Goal: Transaction & Acquisition: Book appointment/travel/reservation

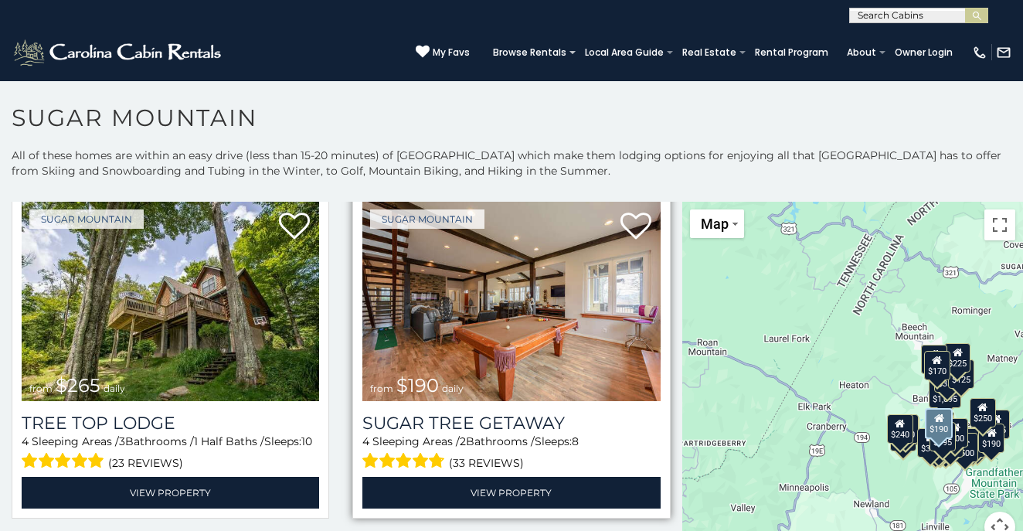
scroll to position [1079, 0]
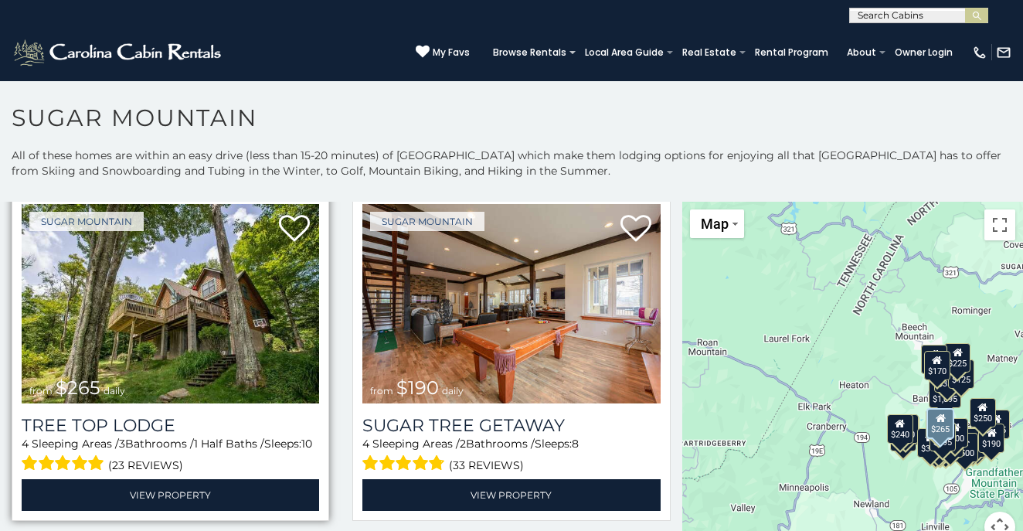
click at [229, 333] on img at bounding box center [170, 303] width 297 height 199
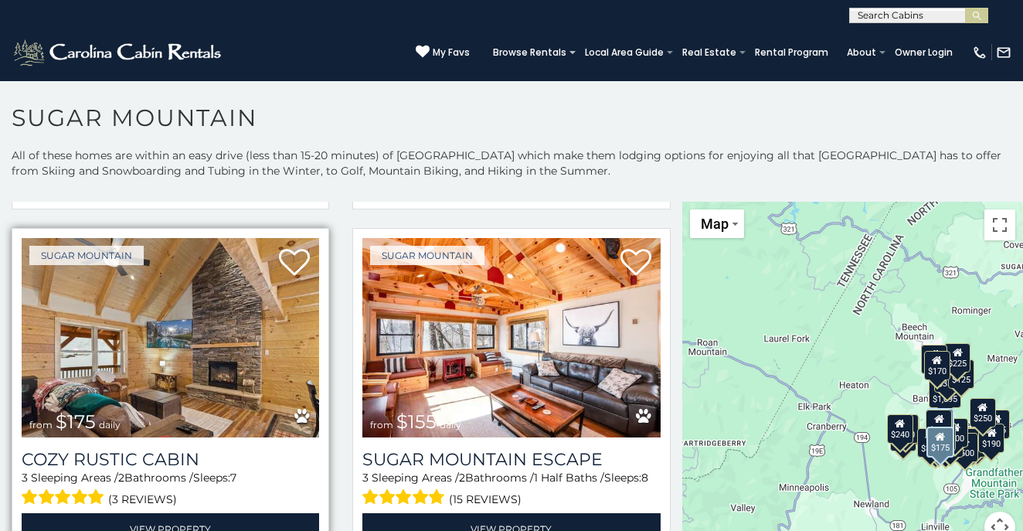
scroll to position [1399, 0]
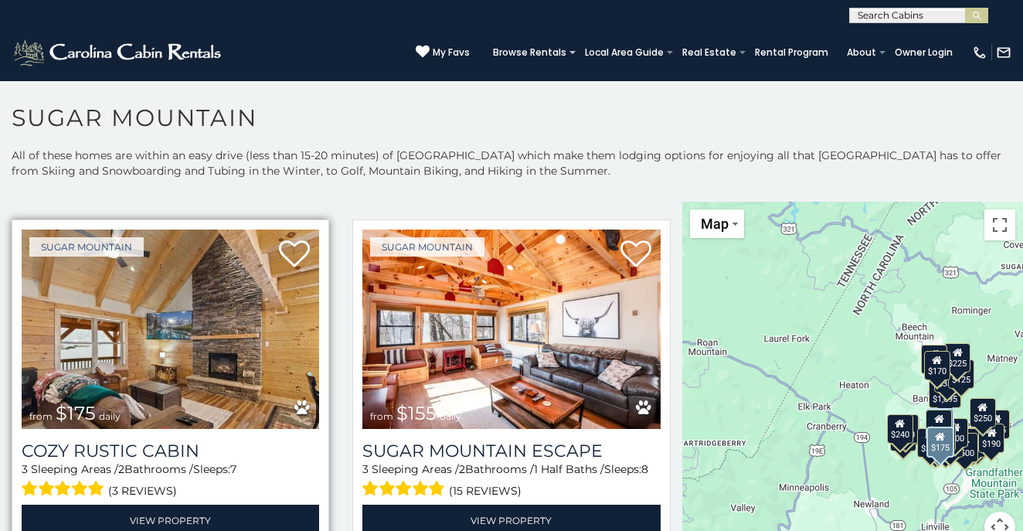
click at [245, 340] on img at bounding box center [170, 328] width 297 height 199
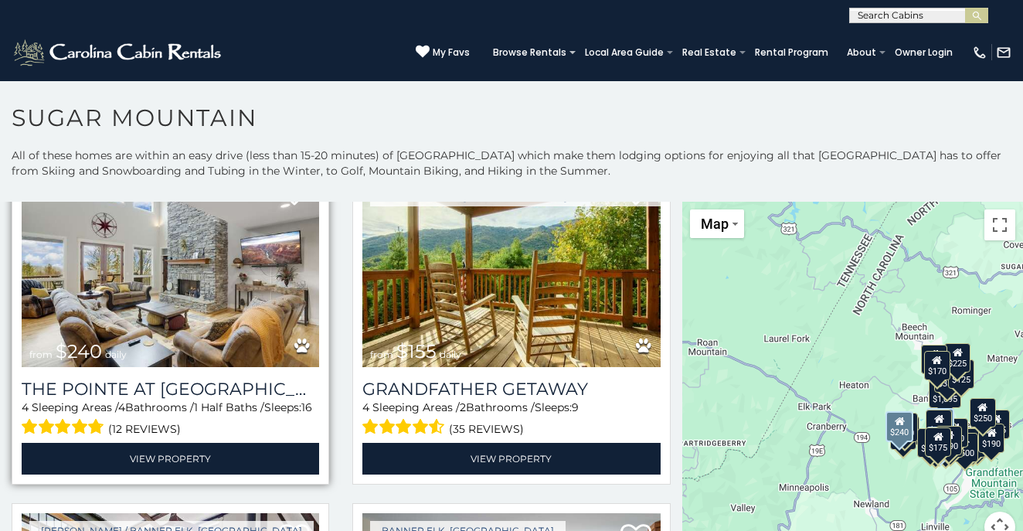
scroll to position [3545, 0]
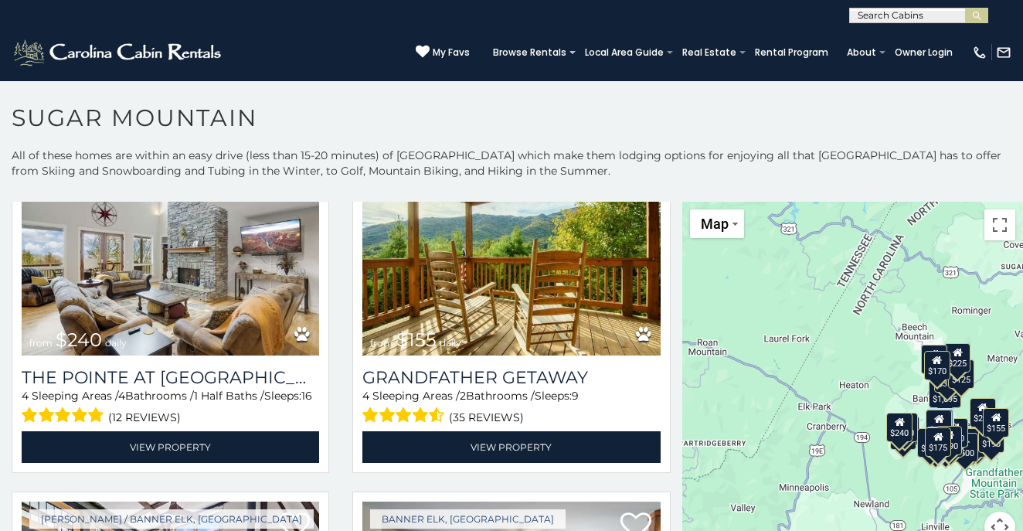
click at [991, 432] on div "$155" at bounding box center [996, 422] width 26 height 29
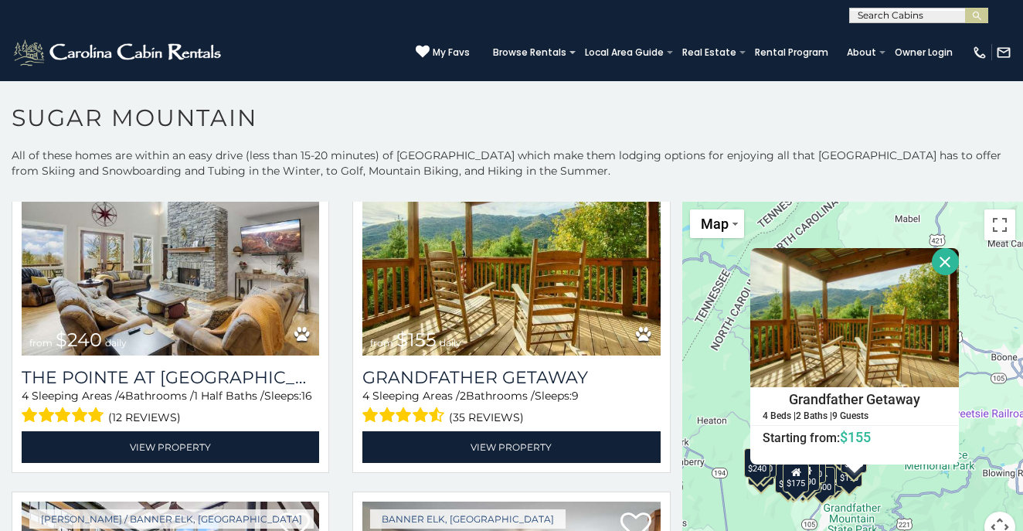
click at [989, 409] on div "$375 $350 $350 $200 $375 $195 $265 $190 $175 $155 $290 $345 $175 $1,095 $195 $2…" at bounding box center [852, 381] width 341 height 359
click at [955, 261] on button "Close" at bounding box center [944, 261] width 27 height 27
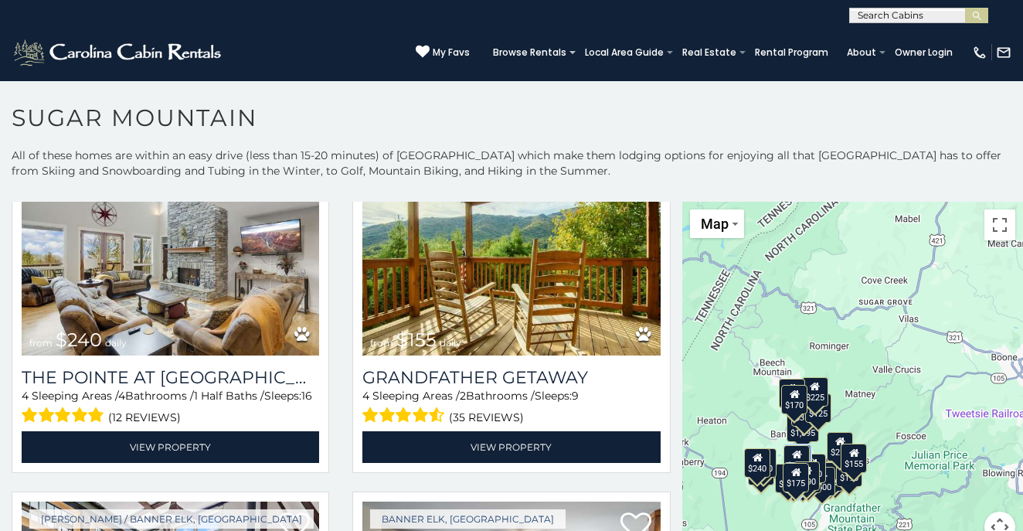
click at [821, 490] on div "$500" at bounding box center [822, 480] width 26 height 29
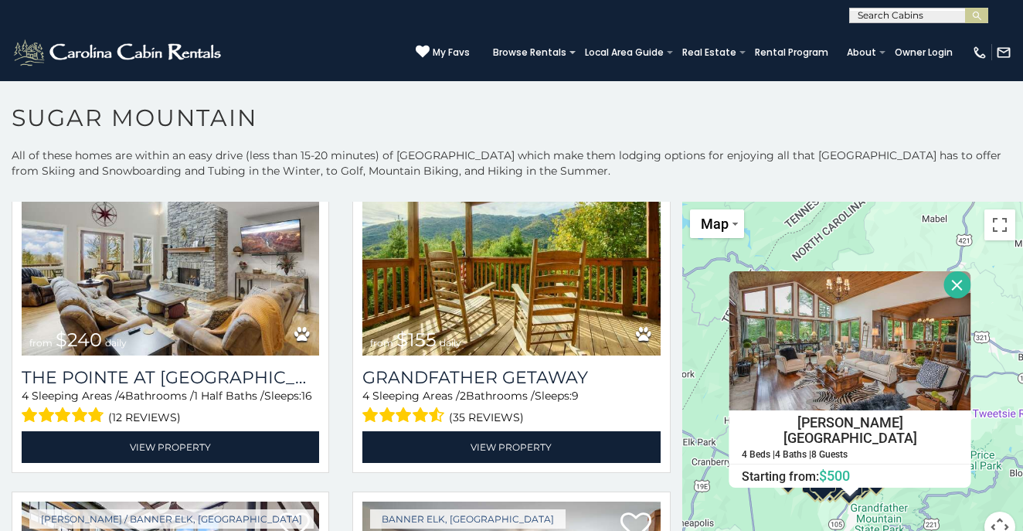
click at [959, 287] on button "Close" at bounding box center [957, 284] width 27 height 27
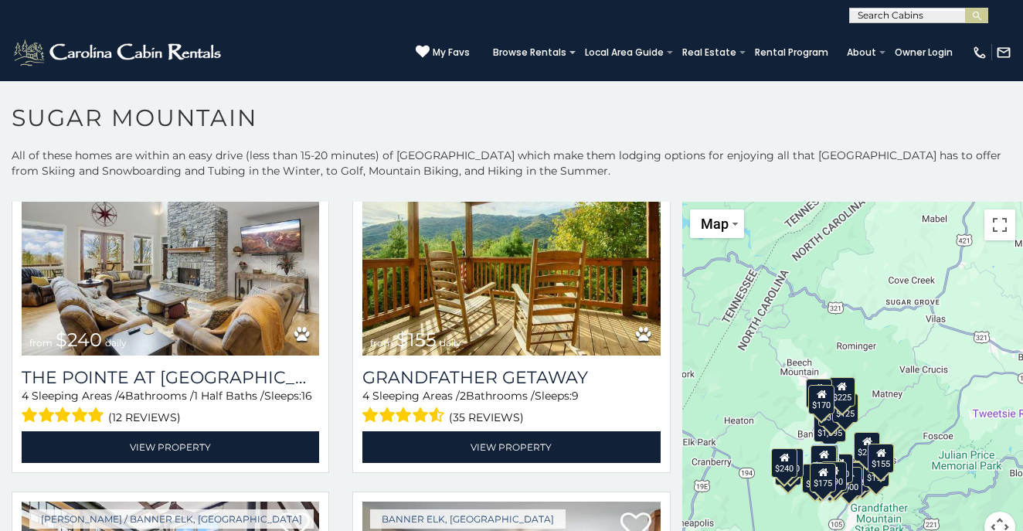
click at [815, 406] on div "$170" at bounding box center [822, 398] width 26 height 29
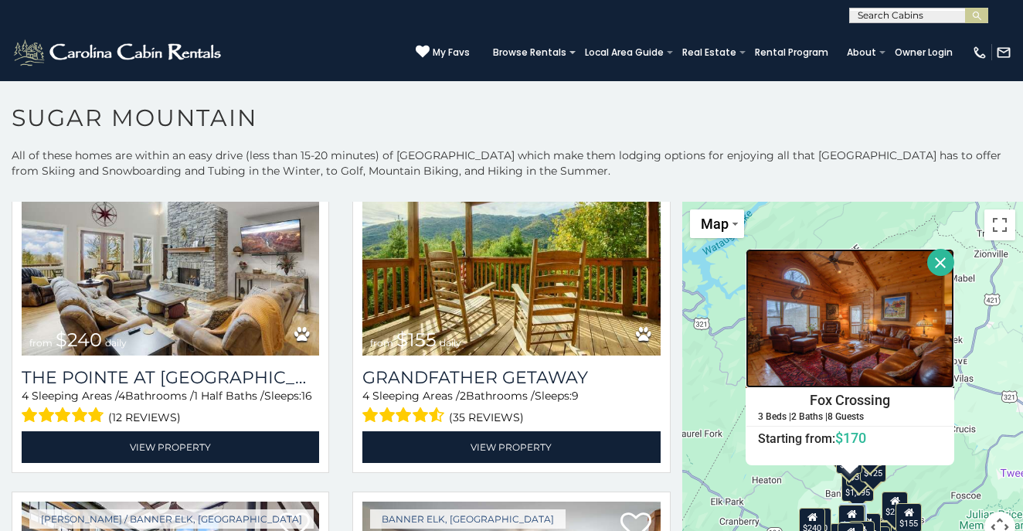
click at [856, 358] on img at bounding box center [849, 318] width 209 height 139
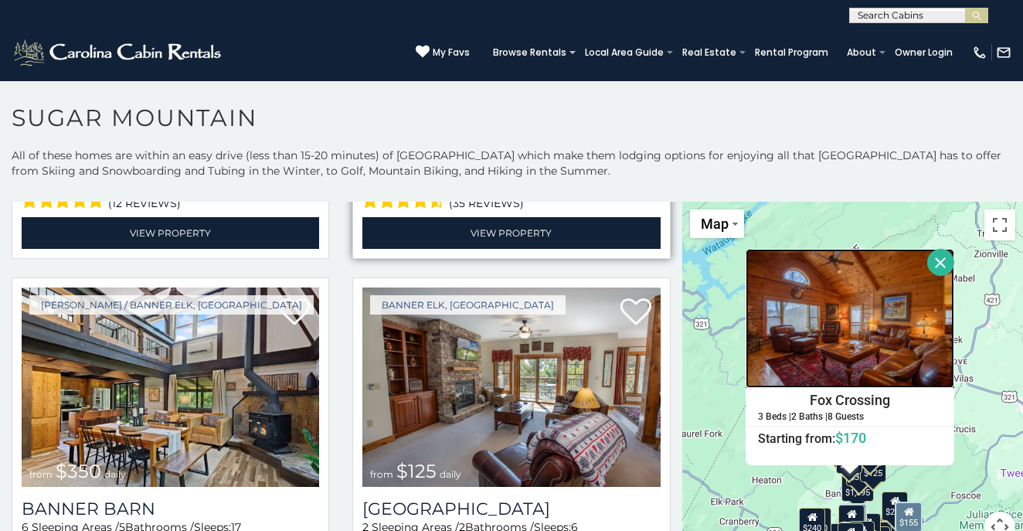
scroll to position [3777, 0]
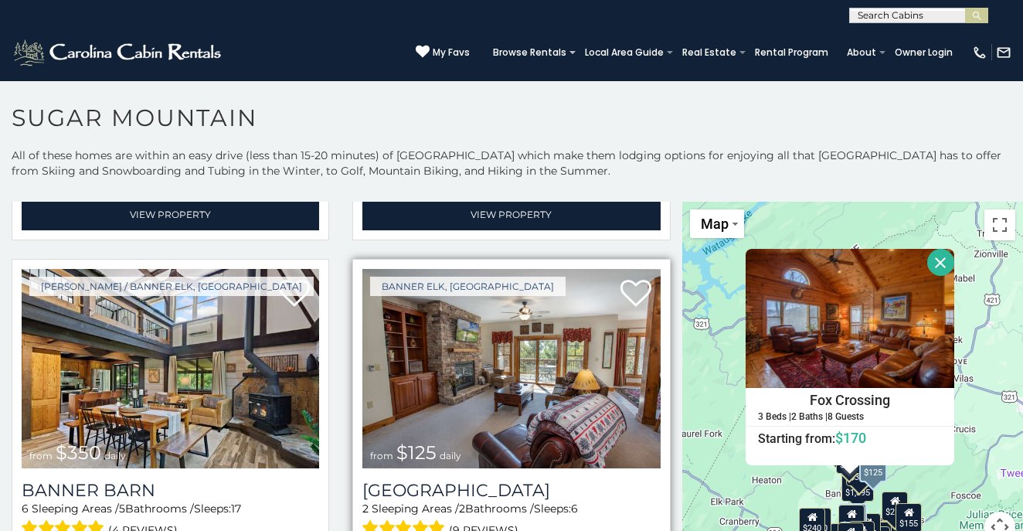
click at [541, 364] on img at bounding box center [510, 368] width 297 height 199
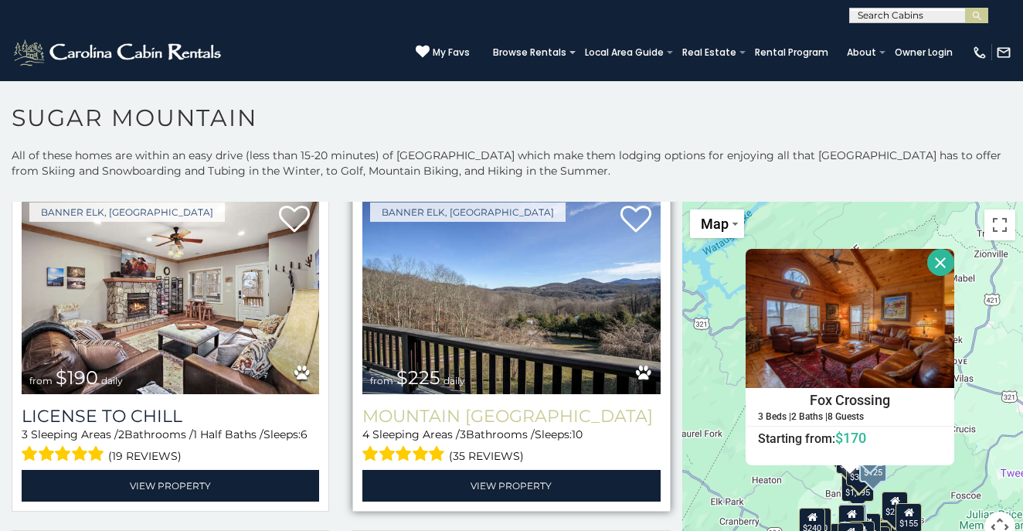
scroll to position [4197, 0]
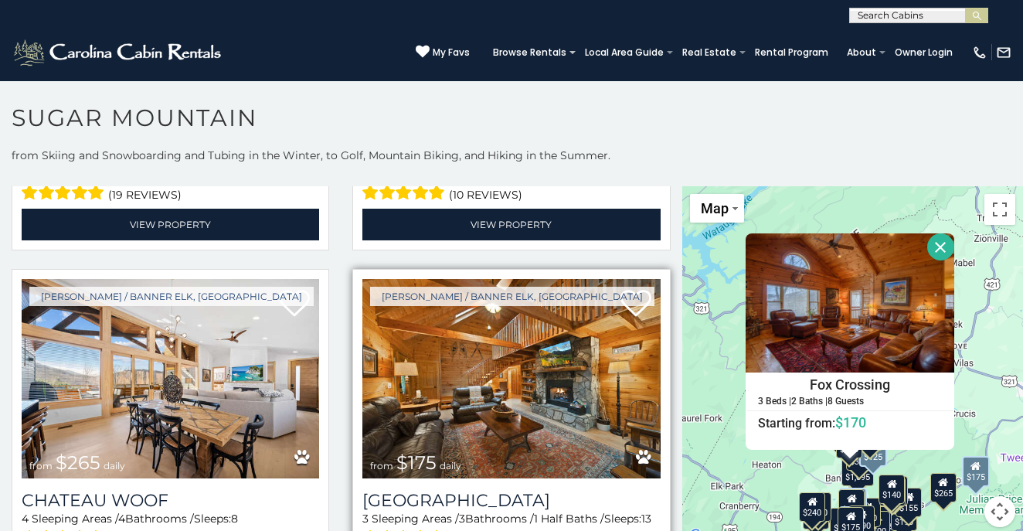
scroll to position [17, 0]
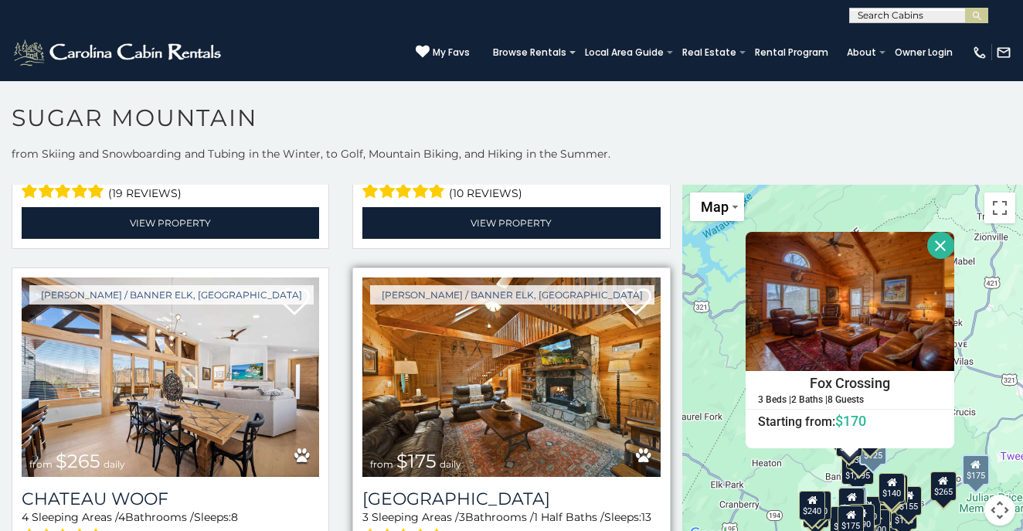
click at [514, 364] on img at bounding box center [510, 376] width 297 height 199
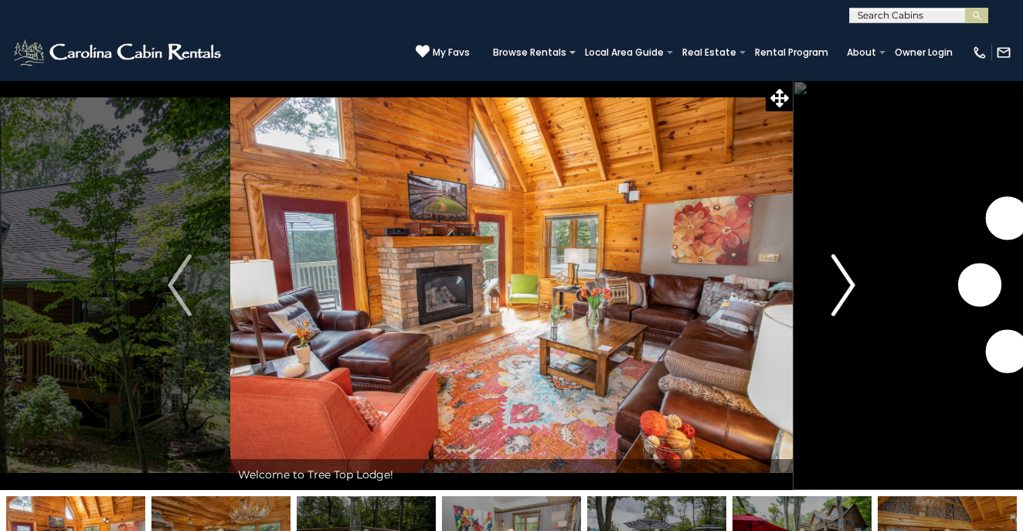
click at [853, 283] on img "Next" at bounding box center [842, 285] width 23 height 62
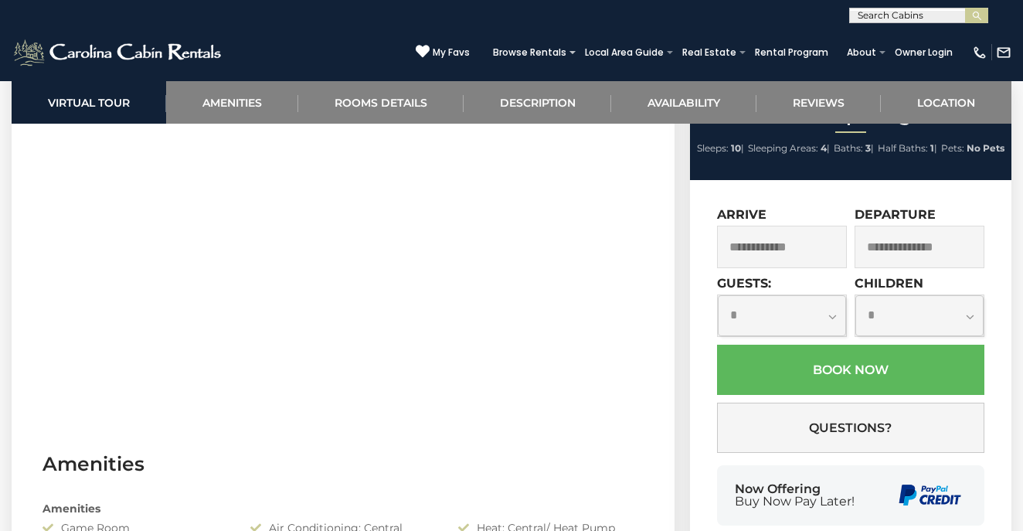
scroll to position [125, 0]
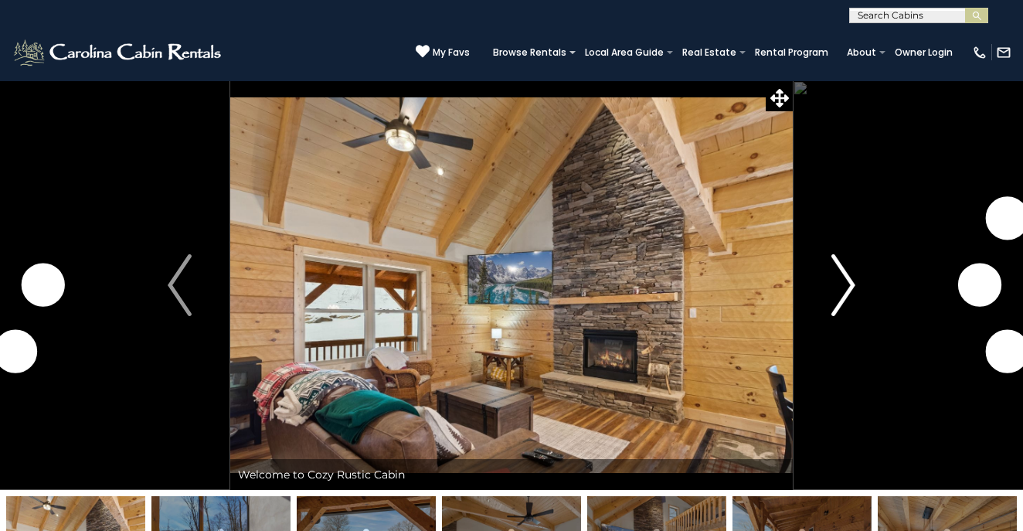
click at [847, 273] on img "Next" at bounding box center [842, 285] width 23 height 62
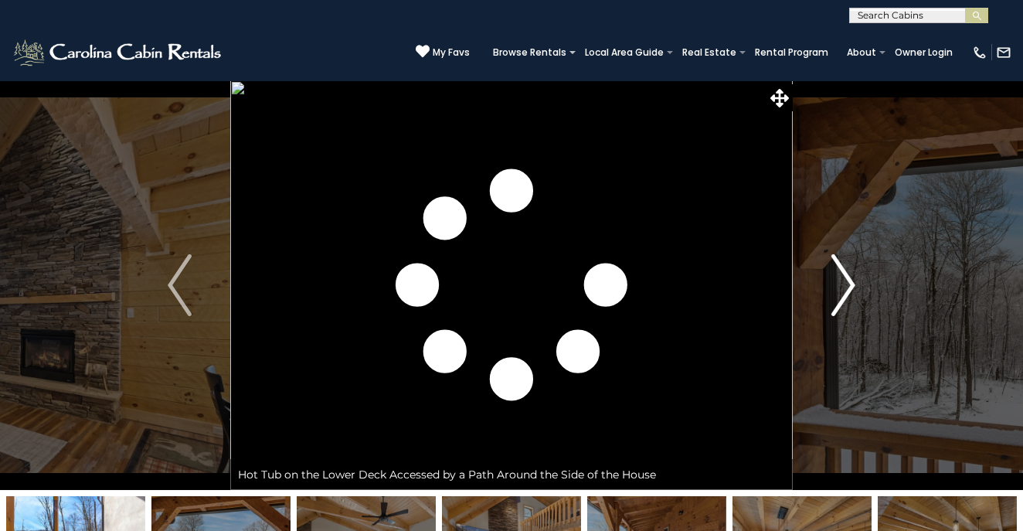
click at [847, 273] on img "Next" at bounding box center [842, 285] width 23 height 62
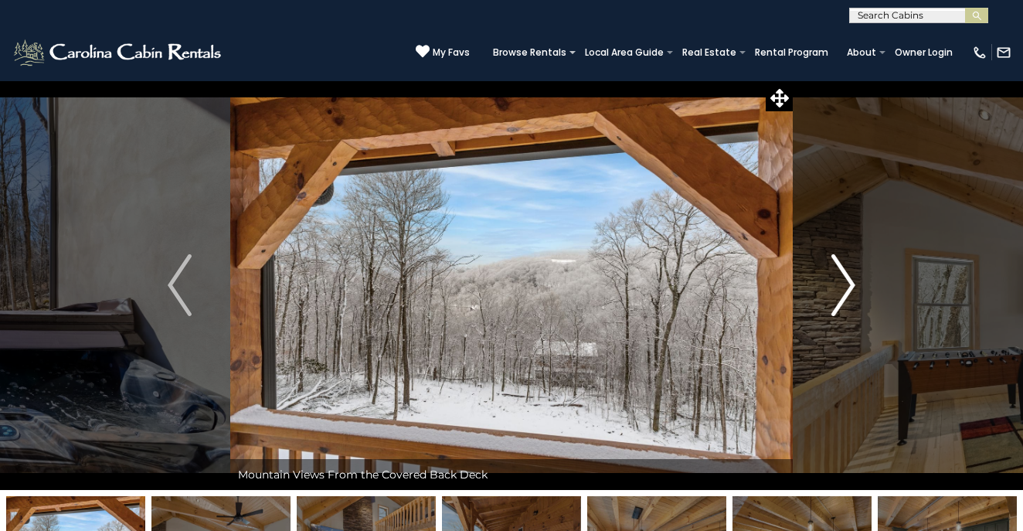
click at [848, 275] on img "Next" at bounding box center [842, 285] width 23 height 62
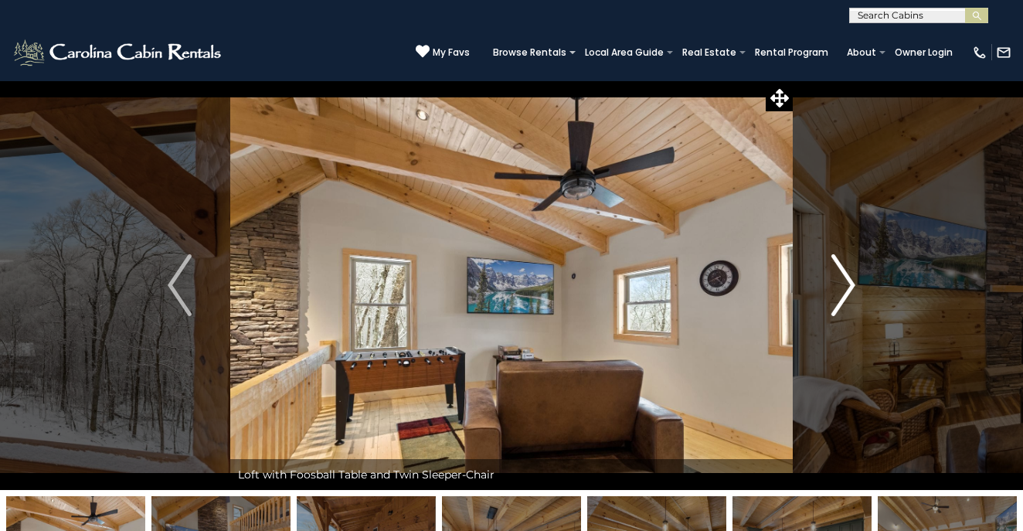
click at [849, 276] on img "Next" at bounding box center [842, 285] width 23 height 62
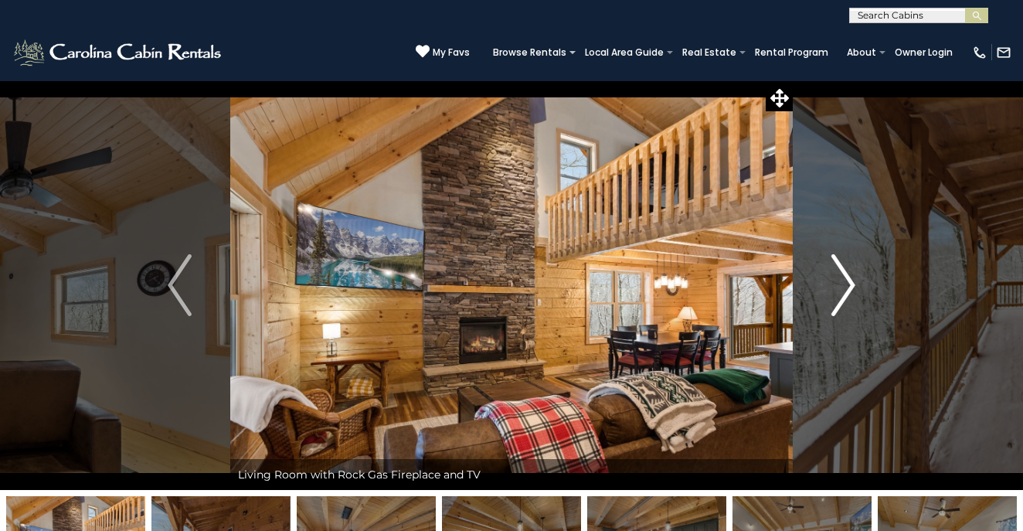
click at [849, 277] on img "Next" at bounding box center [842, 285] width 23 height 62
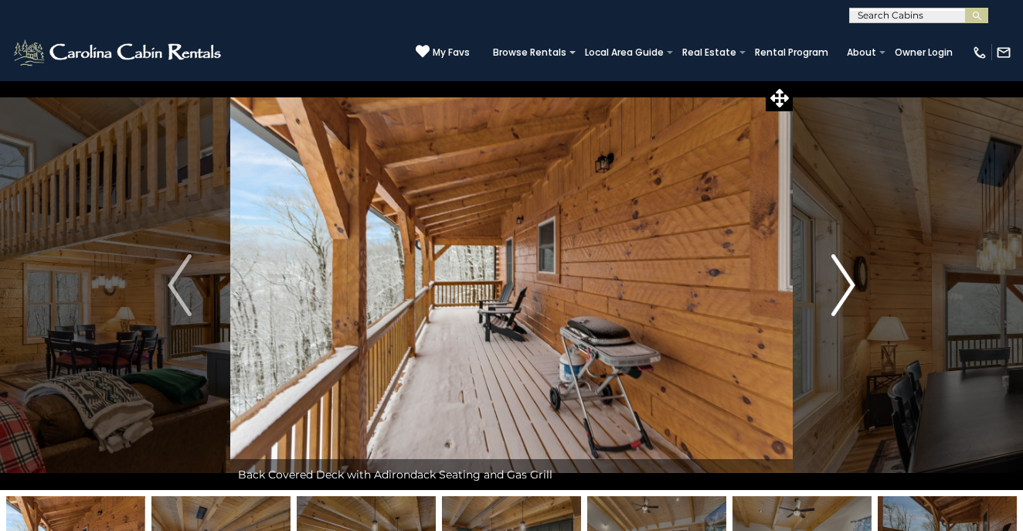
click at [849, 279] on img "Next" at bounding box center [842, 285] width 23 height 62
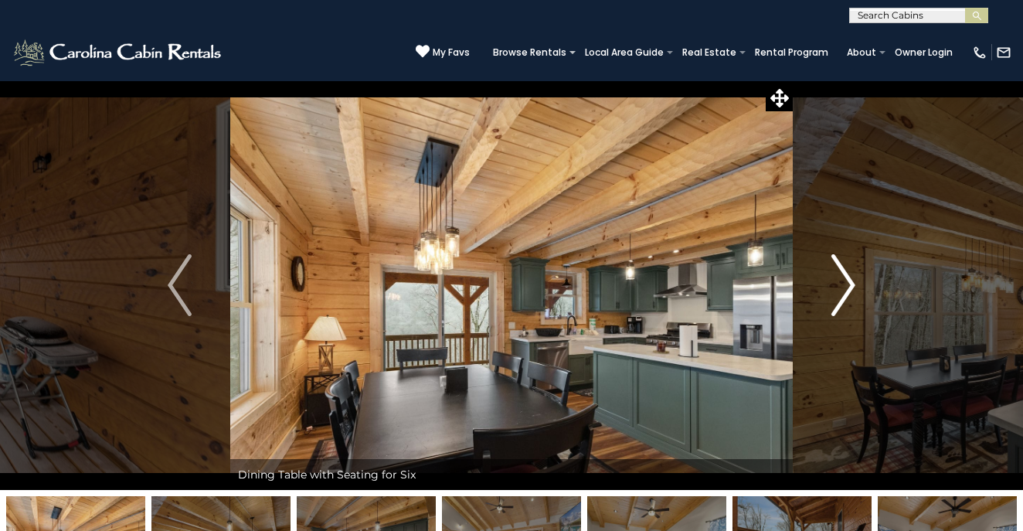
click at [850, 280] on img "Next" at bounding box center [842, 285] width 23 height 62
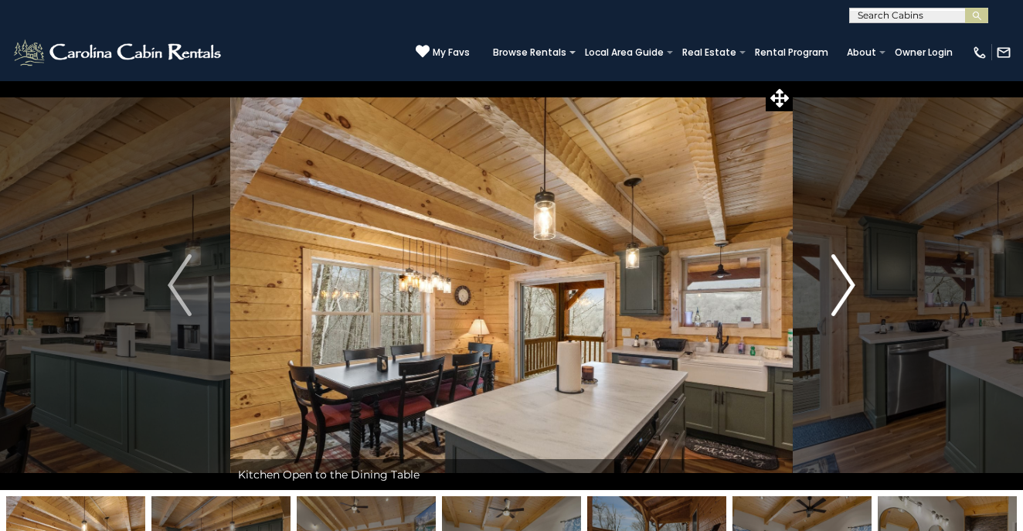
click at [850, 280] on img "Next" at bounding box center [842, 285] width 23 height 62
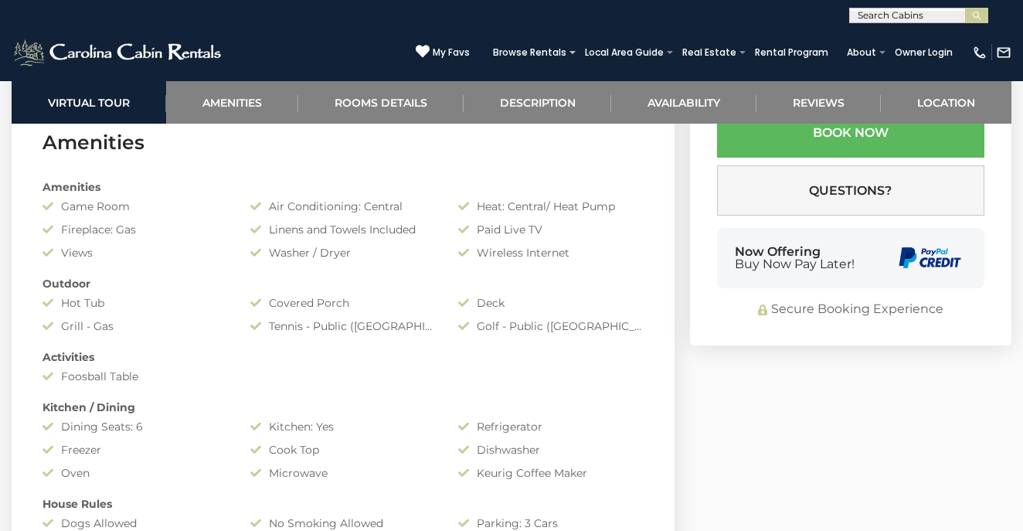
scroll to position [1118, 0]
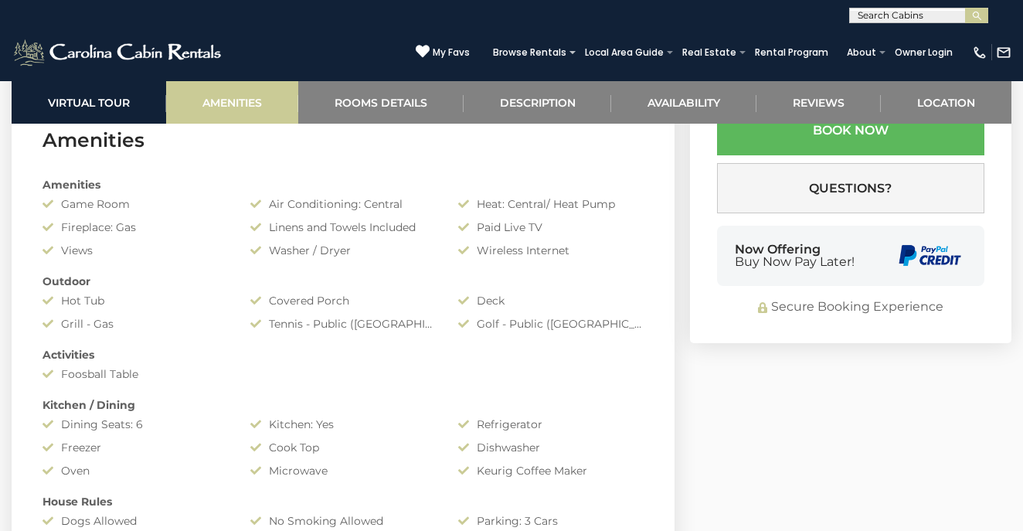
click at [250, 102] on link "Amenities" at bounding box center [232, 102] width 132 height 42
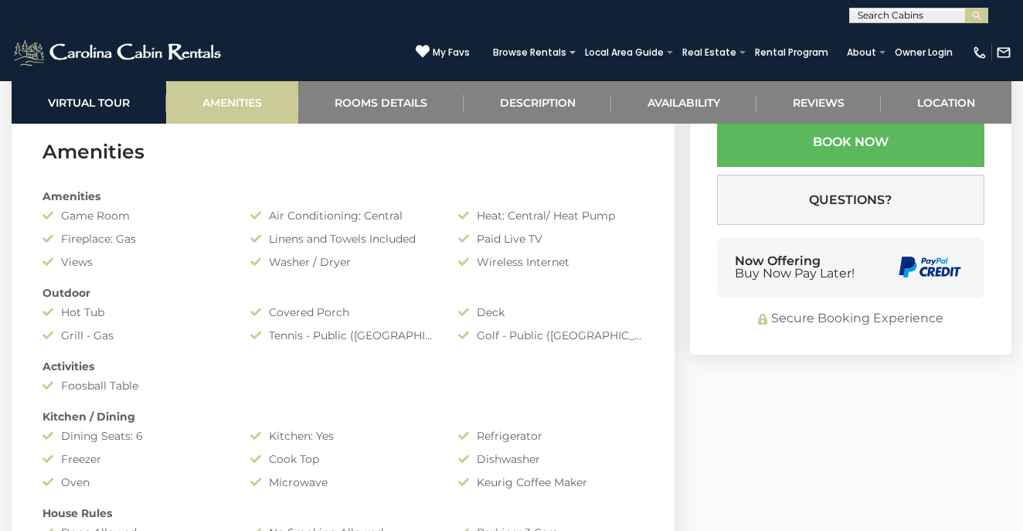
scroll to position [1105, 0]
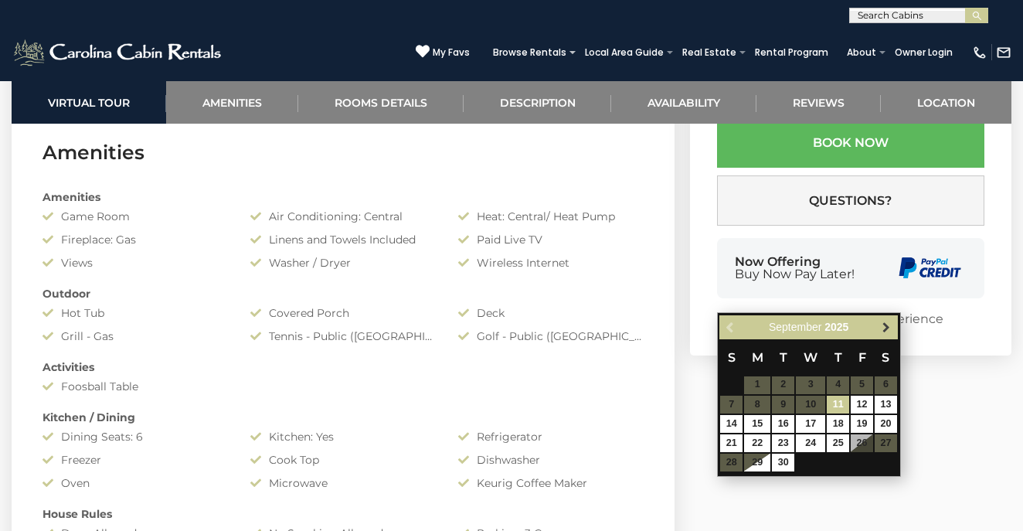
click at [887, 330] on span "Next" at bounding box center [886, 327] width 12 height 12
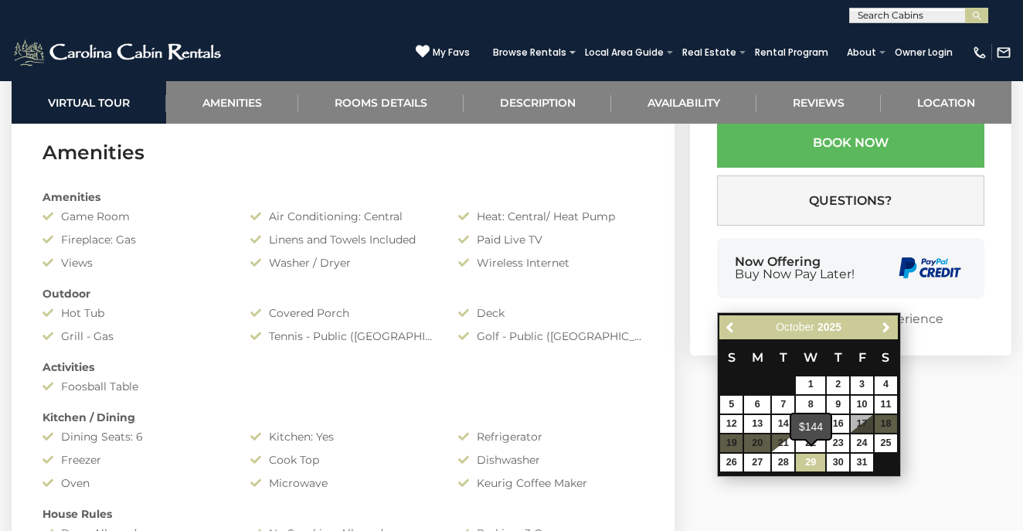
click at [813, 457] on link "29" at bounding box center [809, 462] width 29 height 18
type input "**********"
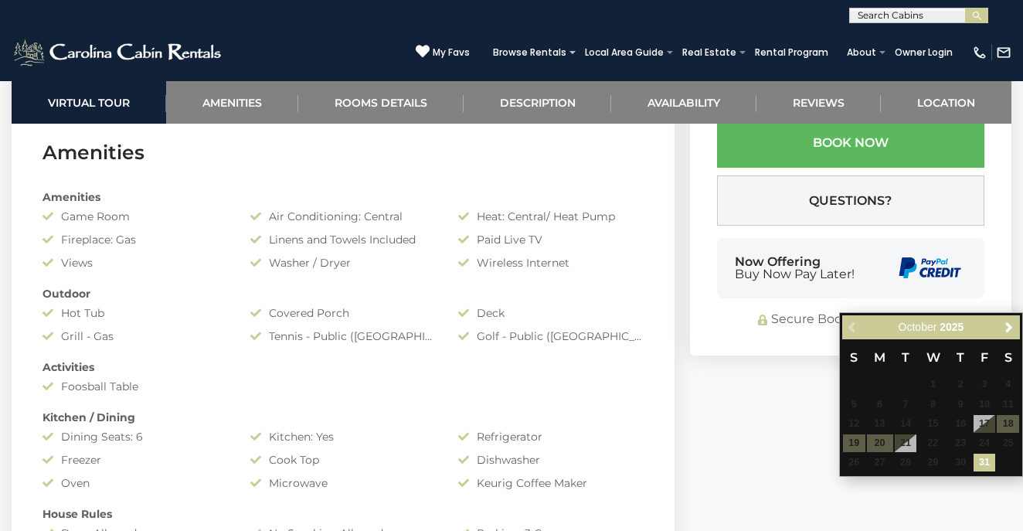
click at [988, 460] on link "31" at bounding box center [984, 462] width 22 height 18
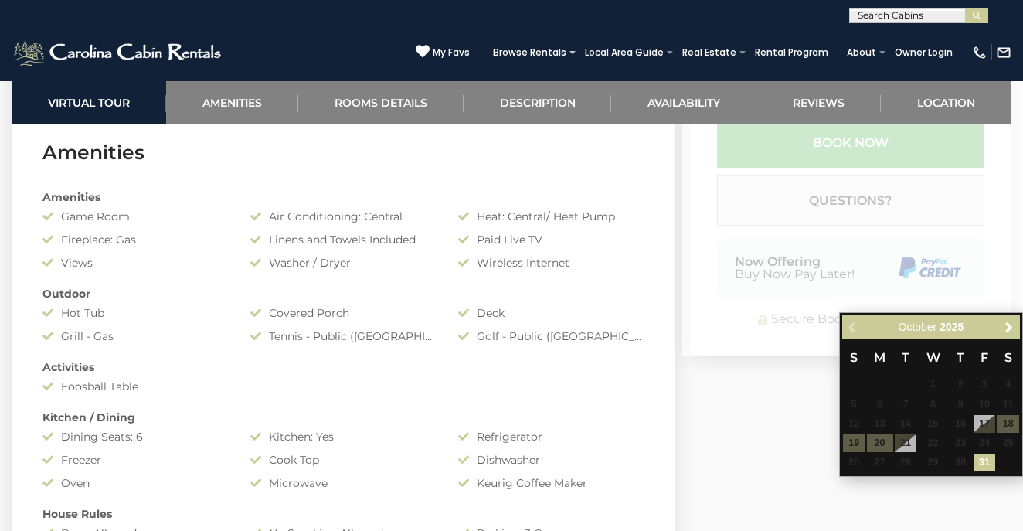
type input "**********"
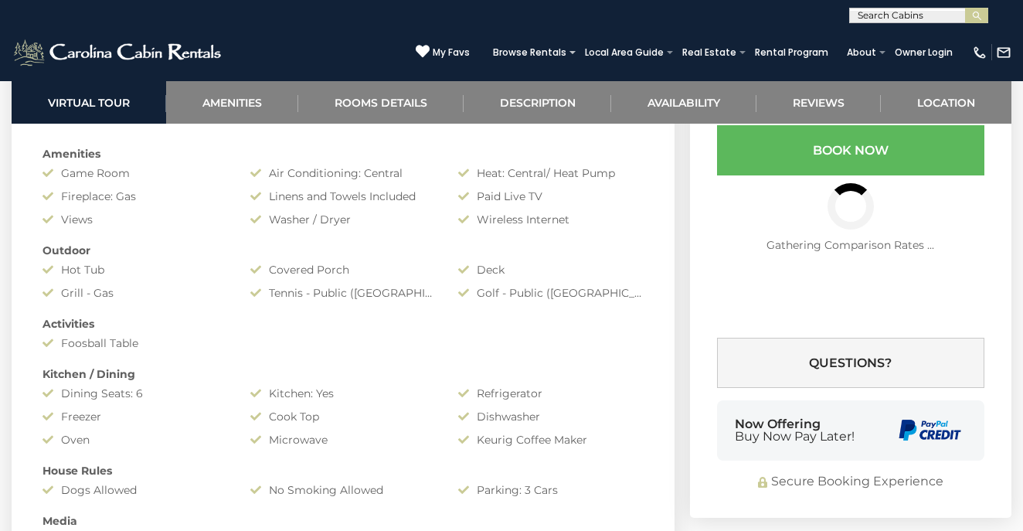
scroll to position [1147, 0]
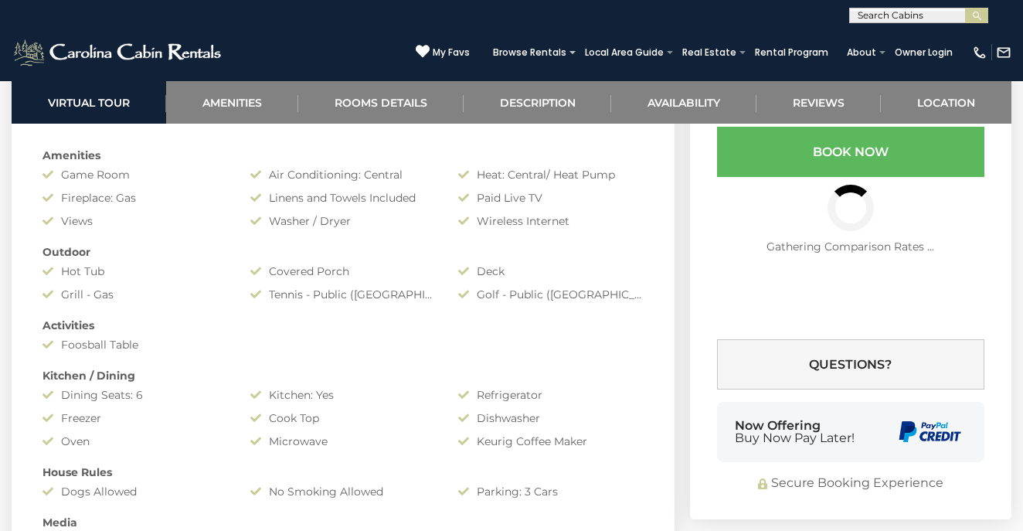
click at [328, 73] on div "(828) 295-6000 My Favs Browse Rentals Local Area Guide Activities & Attractions…" at bounding box center [511, 52] width 1023 height 58
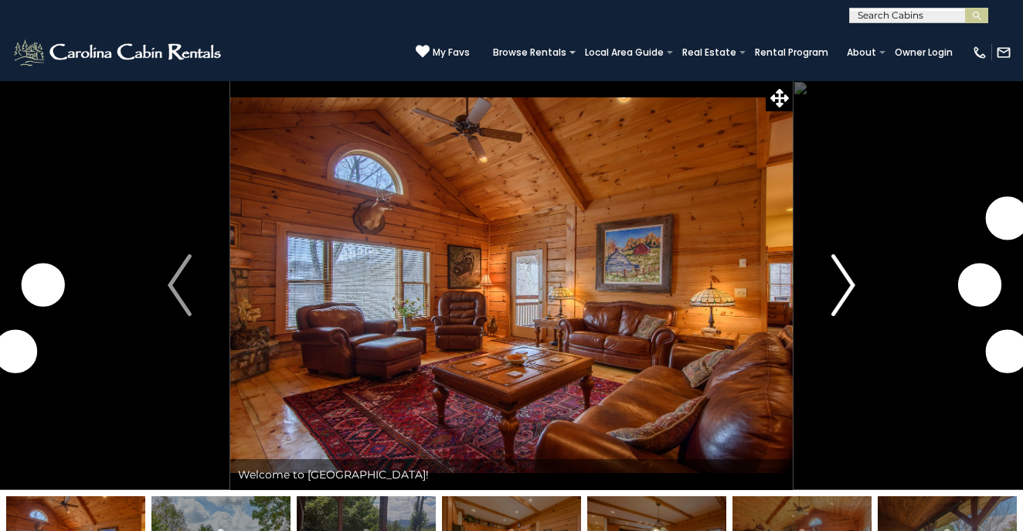
click at [848, 289] on img "Next" at bounding box center [842, 285] width 23 height 62
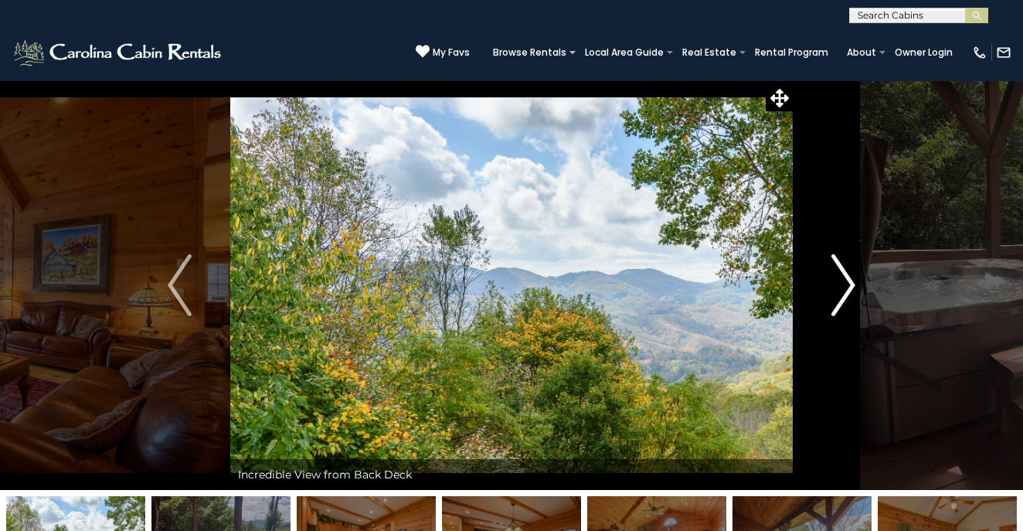
click at [848, 289] on img "Next" at bounding box center [842, 285] width 23 height 62
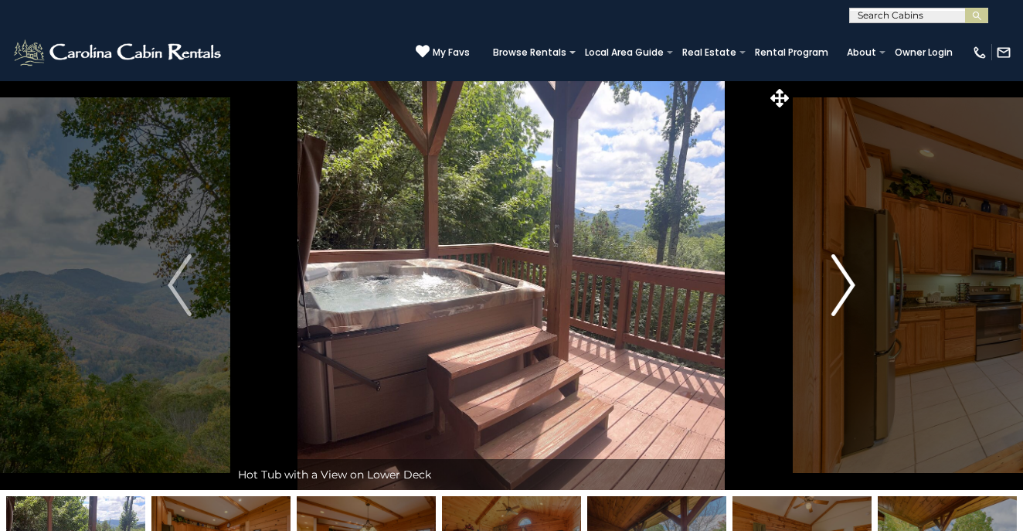
click at [850, 289] on img "Next" at bounding box center [842, 285] width 23 height 62
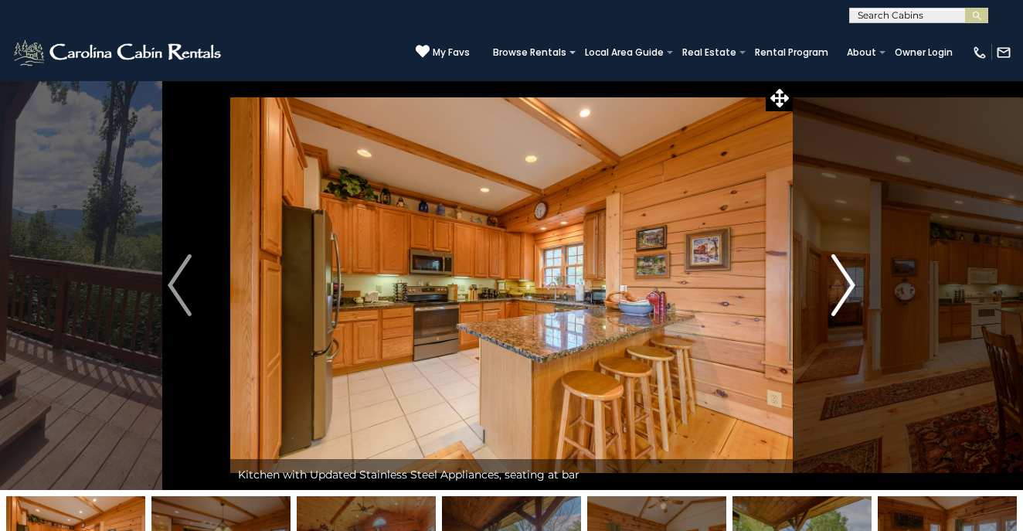
click at [851, 289] on img "Next" at bounding box center [842, 285] width 23 height 62
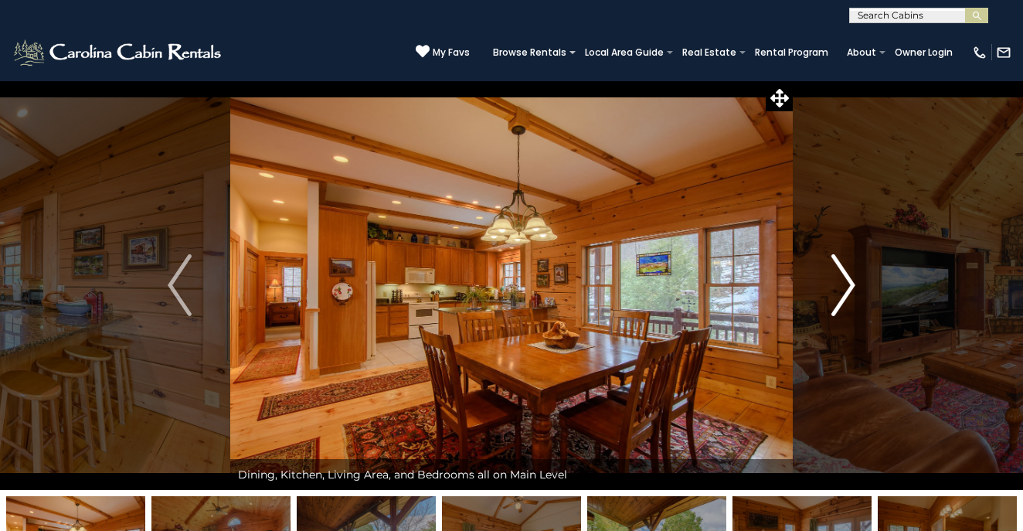
click at [853, 290] on img "Next" at bounding box center [842, 285] width 23 height 62
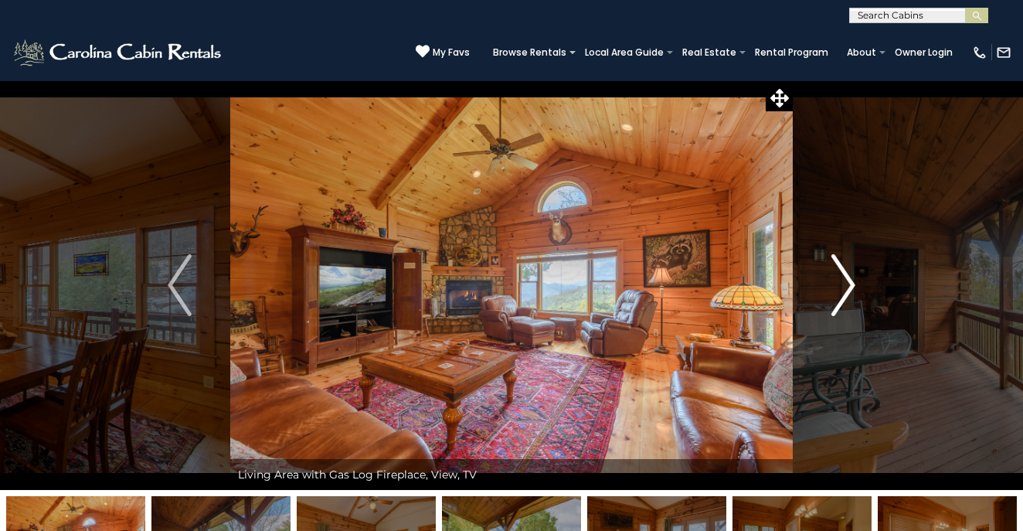
click at [853, 292] on img "Next" at bounding box center [842, 285] width 23 height 62
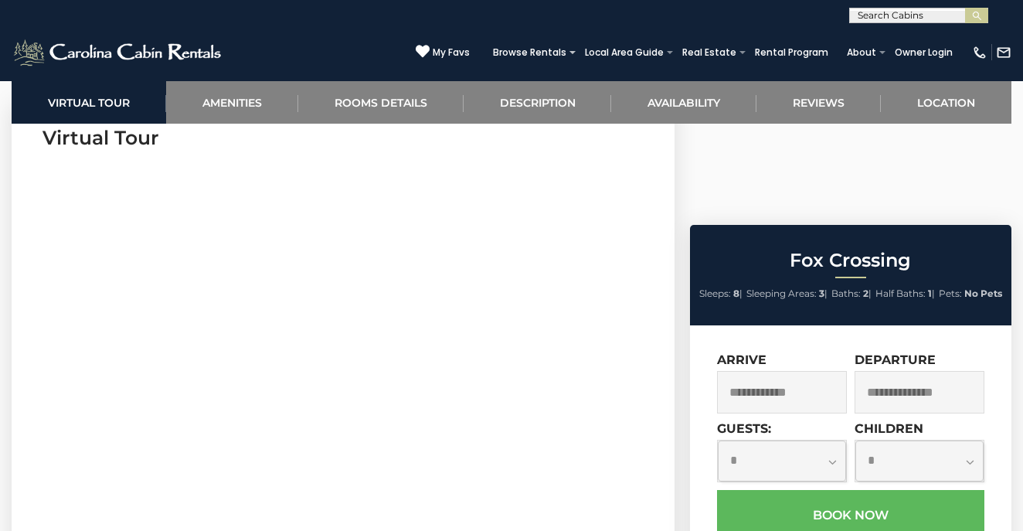
scroll to position [670, 0]
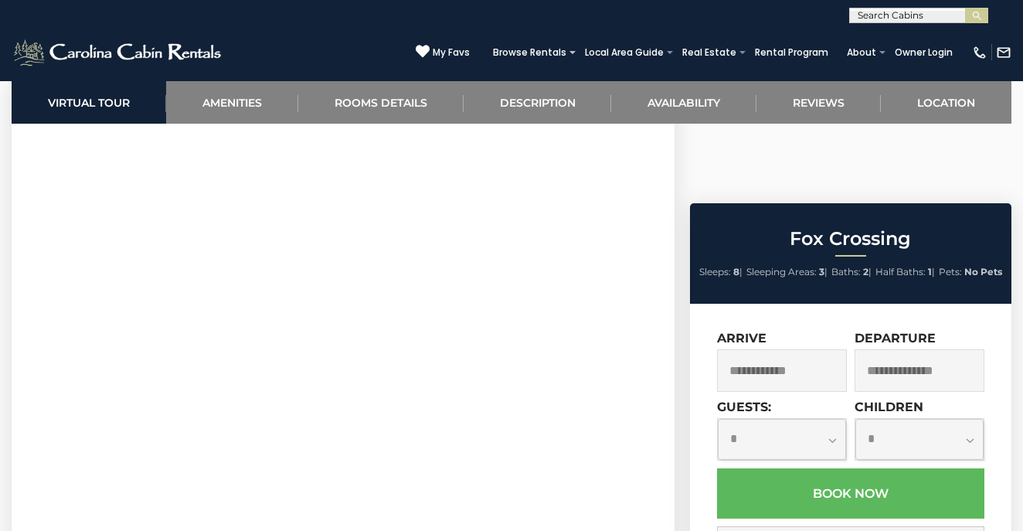
click at [789, 349] on input "text" at bounding box center [782, 370] width 130 height 42
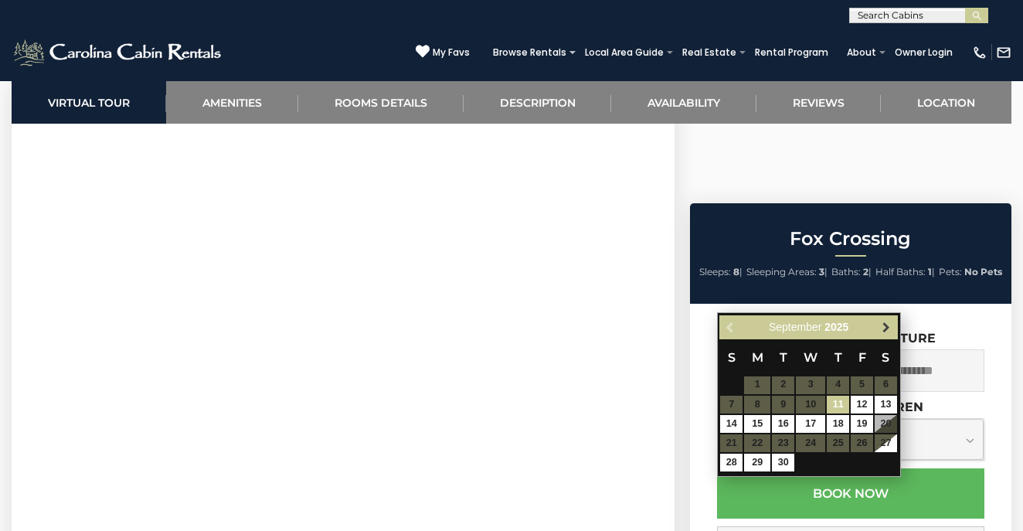
click at [887, 323] on span "Next" at bounding box center [886, 327] width 12 height 12
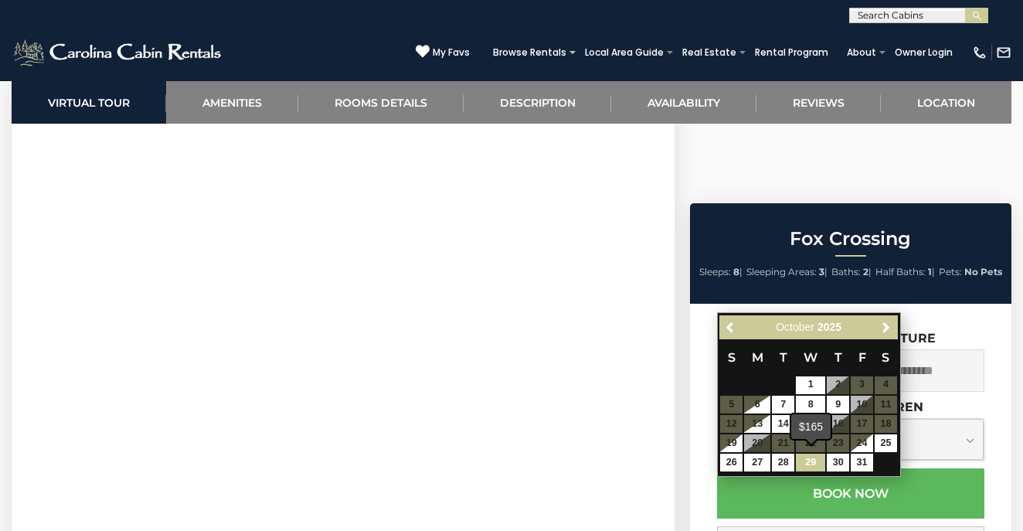
click at [819, 456] on link "29" at bounding box center [809, 462] width 29 height 18
type input "**********"
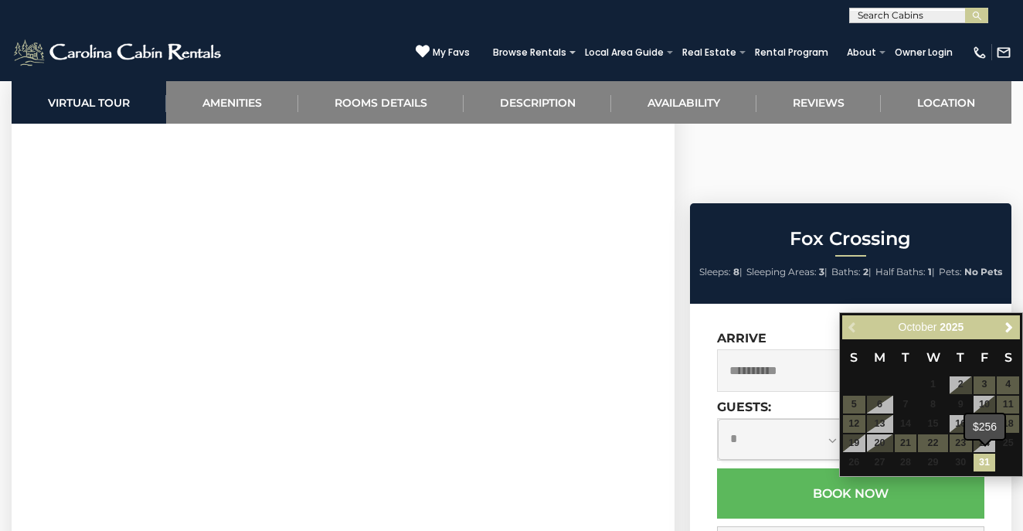
click at [989, 462] on link "31" at bounding box center [984, 462] width 22 height 18
type input "**********"
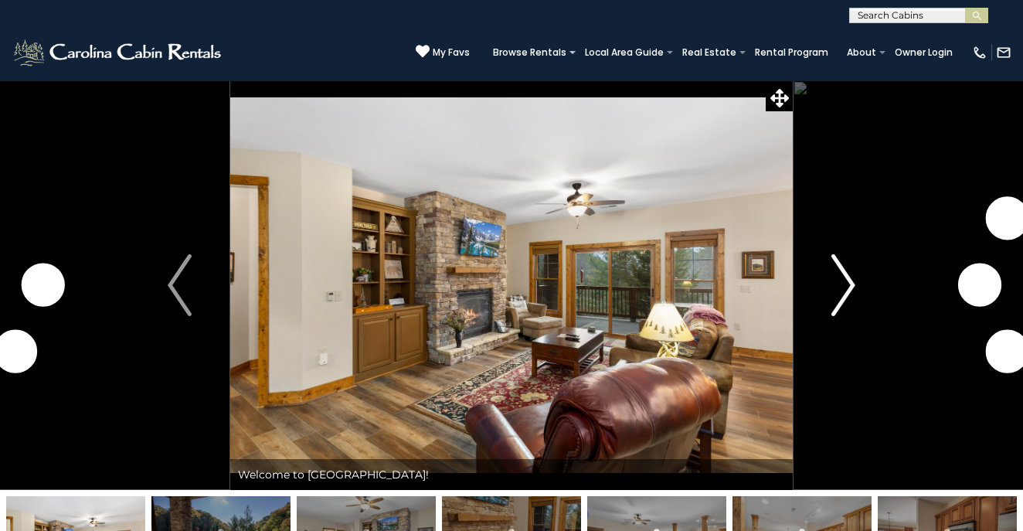
click at [849, 291] on img "Next" at bounding box center [842, 285] width 23 height 62
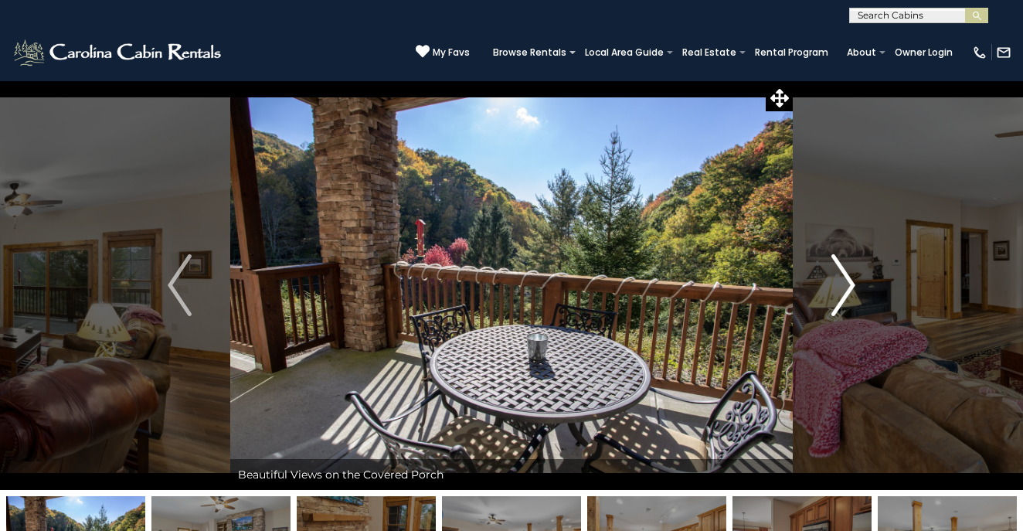
click at [839, 282] on img "Next" at bounding box center [842, 285] width 23 height 62
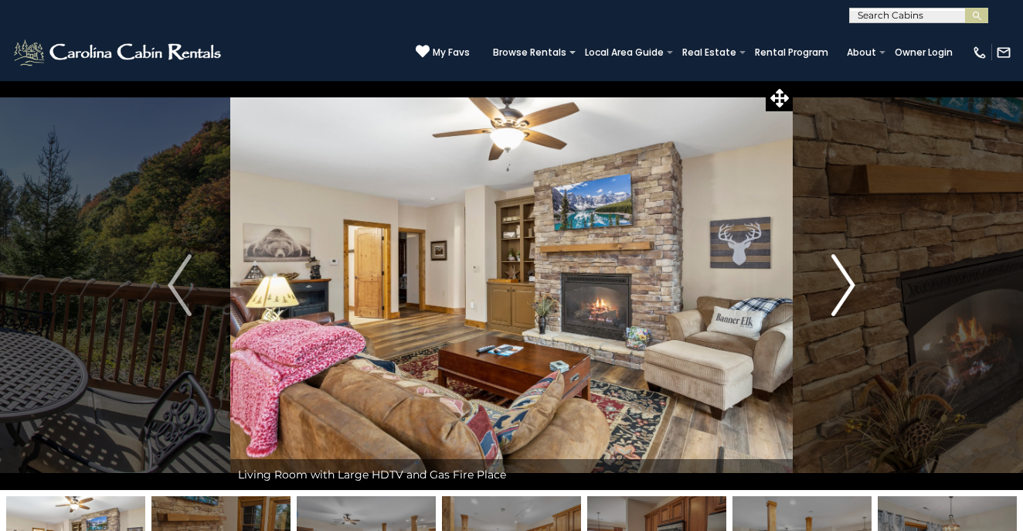
click at [839, 283] on img "Next" at bounding box center [842, 285] width 23 height 62
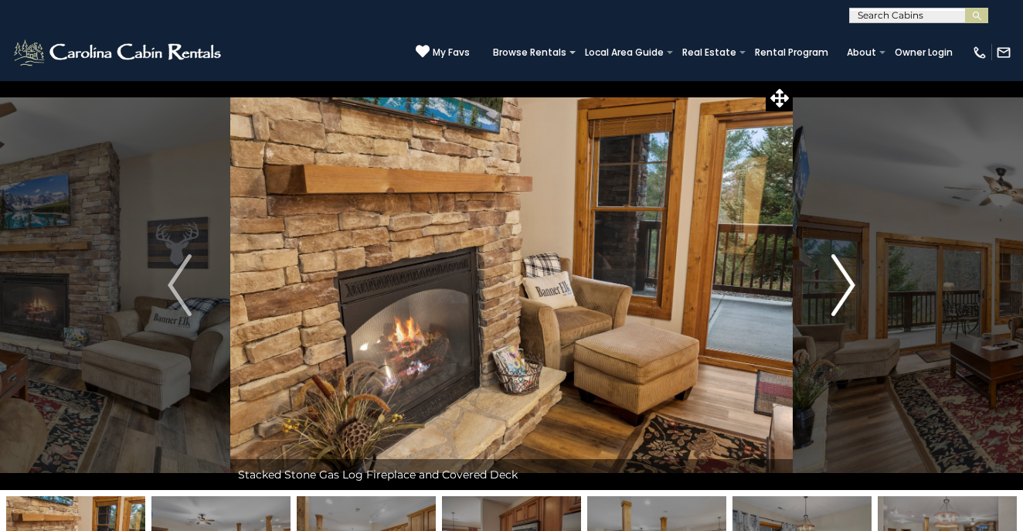
click at [839, 284] on img "Next" at bounding box center [842, 285] width 23 height 62
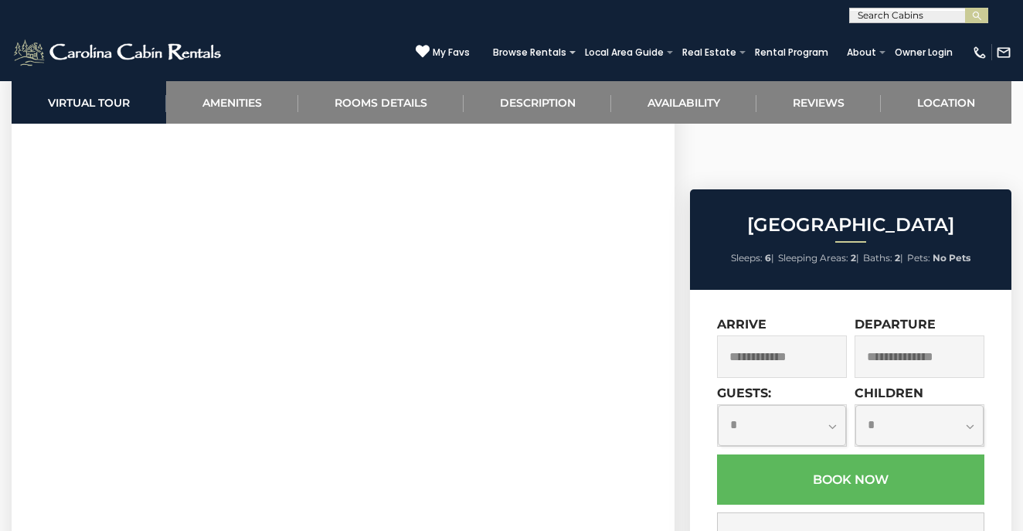
scroll to position [704, 0]
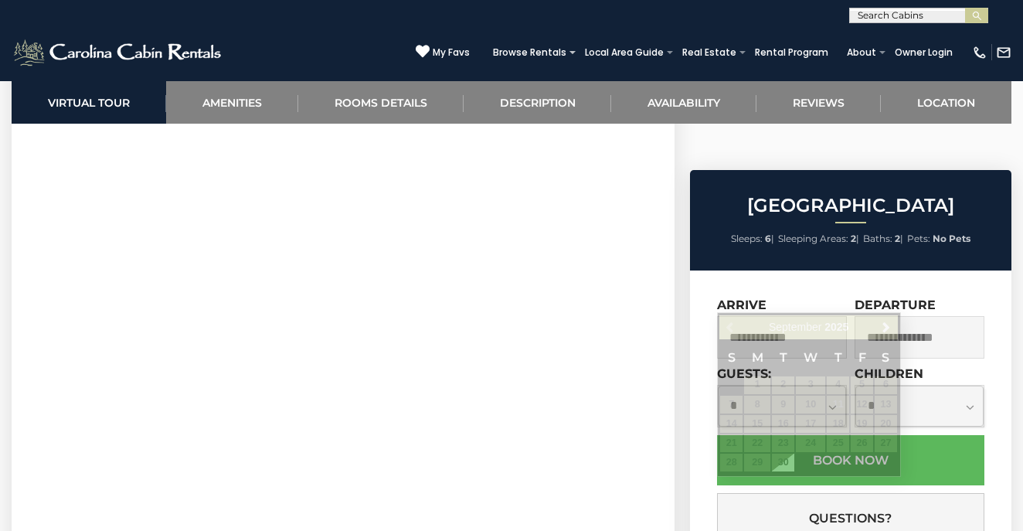
click at [797, 316] on input "text" at bounding box center [782, 337] width 130 height 42
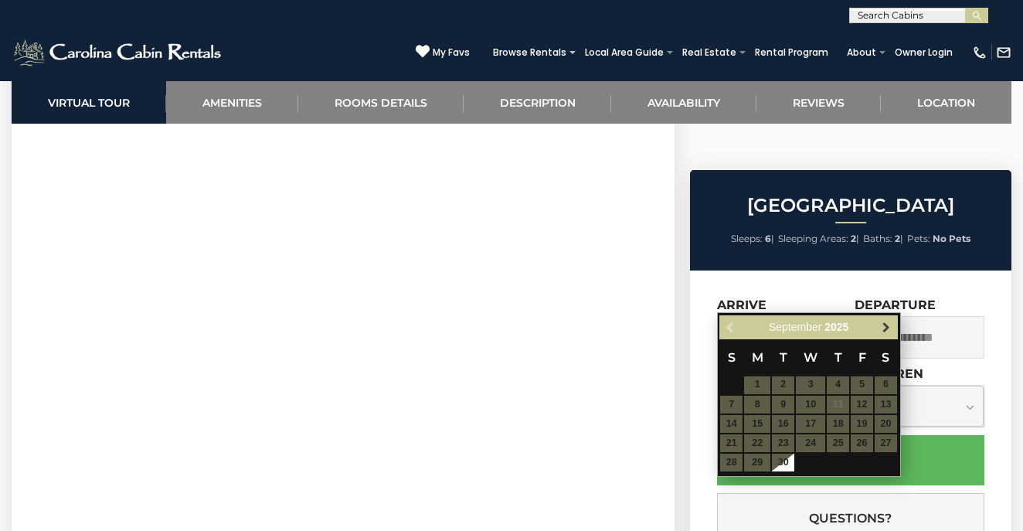
click at [893, 324] on link "Next" at bounding box center [886, 326] width 19 height 19
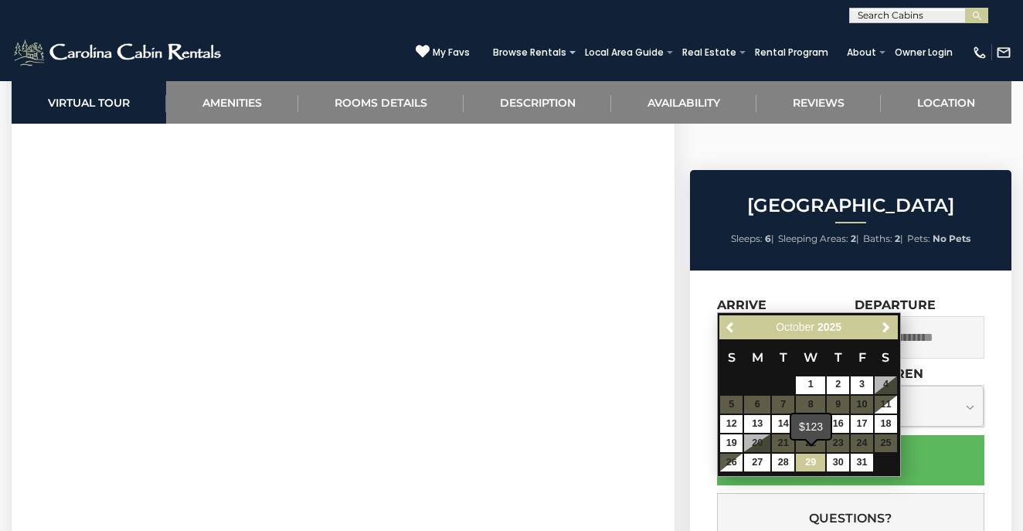
click at [816, 460] on link "29" at bounding box center [809, 462] width 29 height 18
type input "**********"
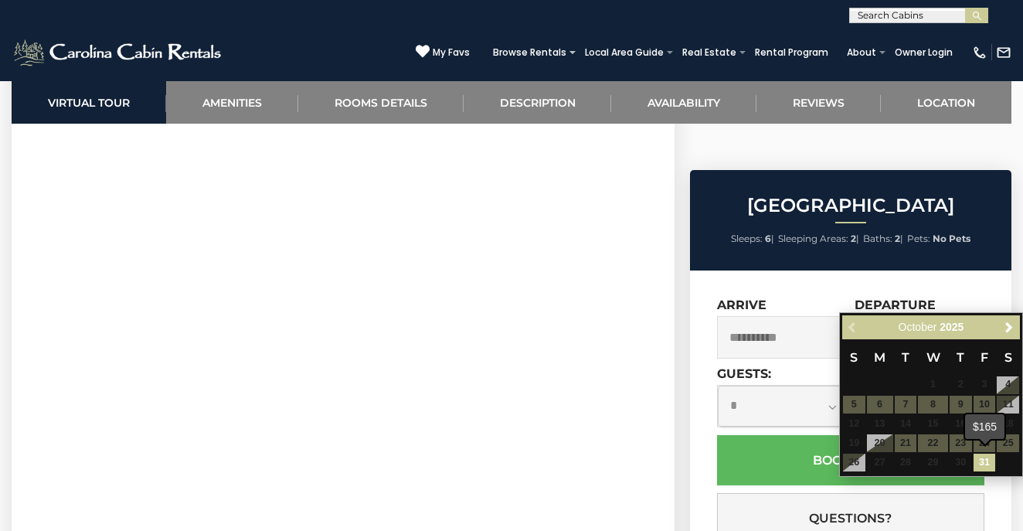
click at [983, 461] on link "31" at bounding box center [984, 462] width 22 height 18
type input "**********"
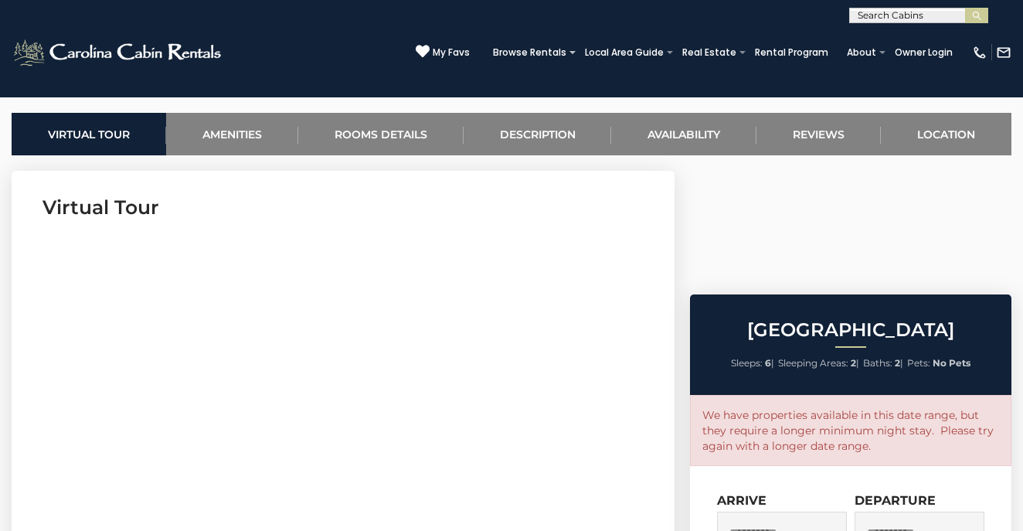
scroll to position [577, 0]
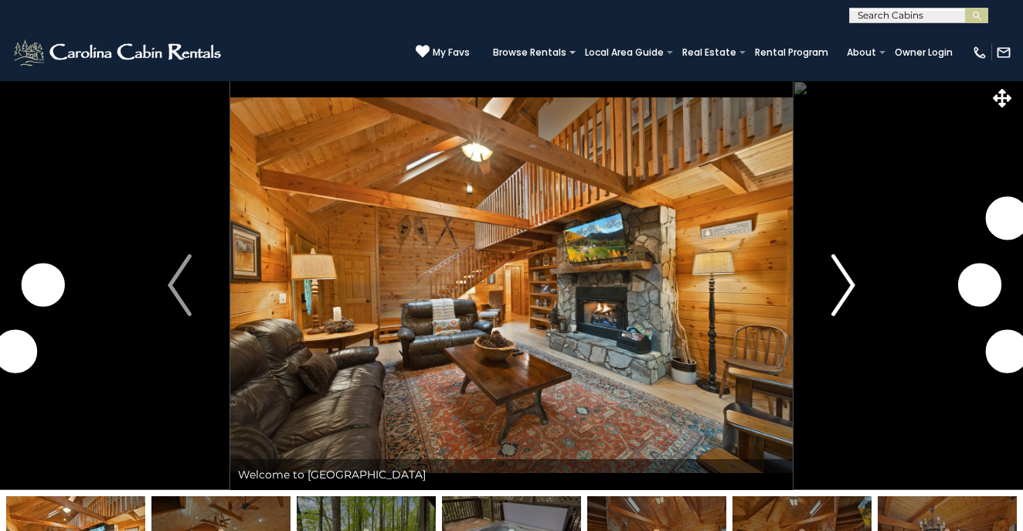
click at [841, 284] on img "Next" at bounding box center [842, 285] width 23 height 62
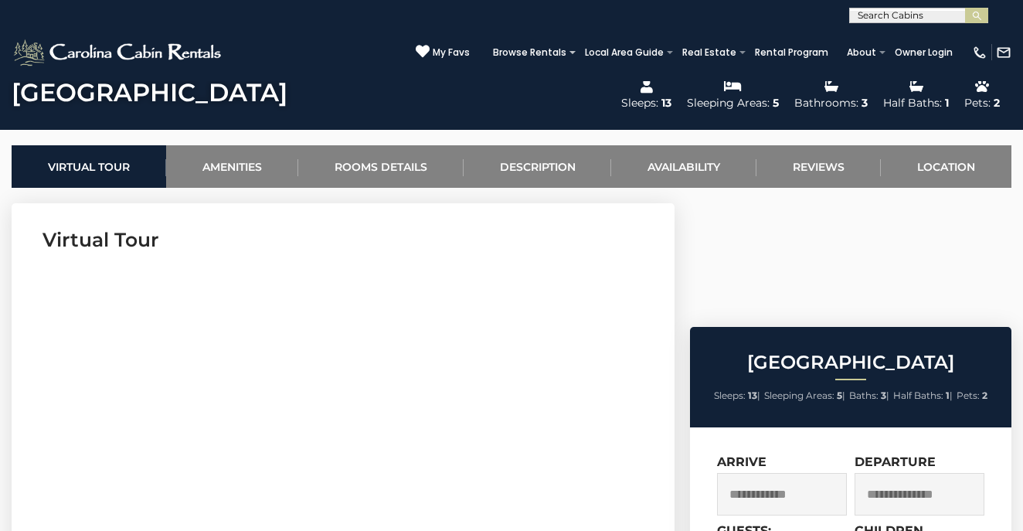
scroll to position [554, 0]
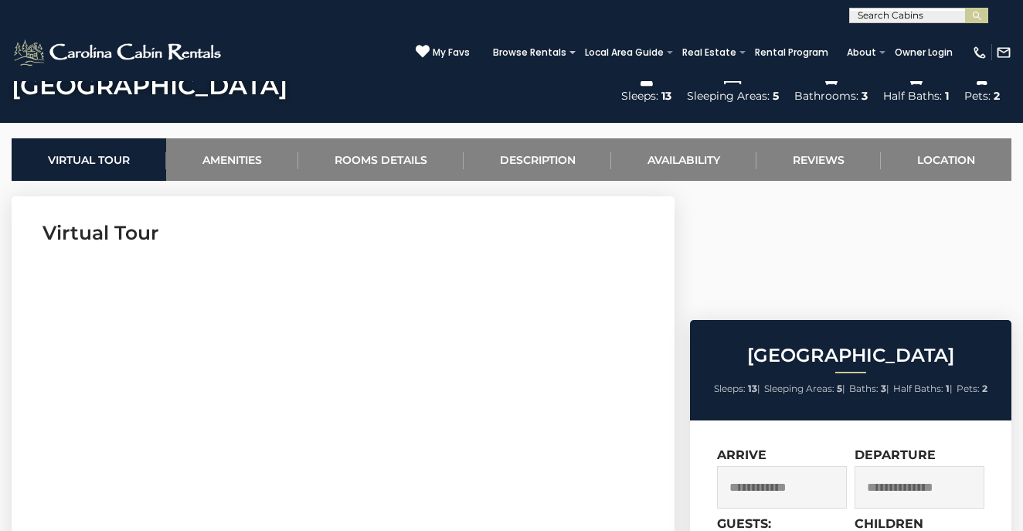
click at [792, 466] on input "text" at bounding box center [782, 487] width 130 height 42
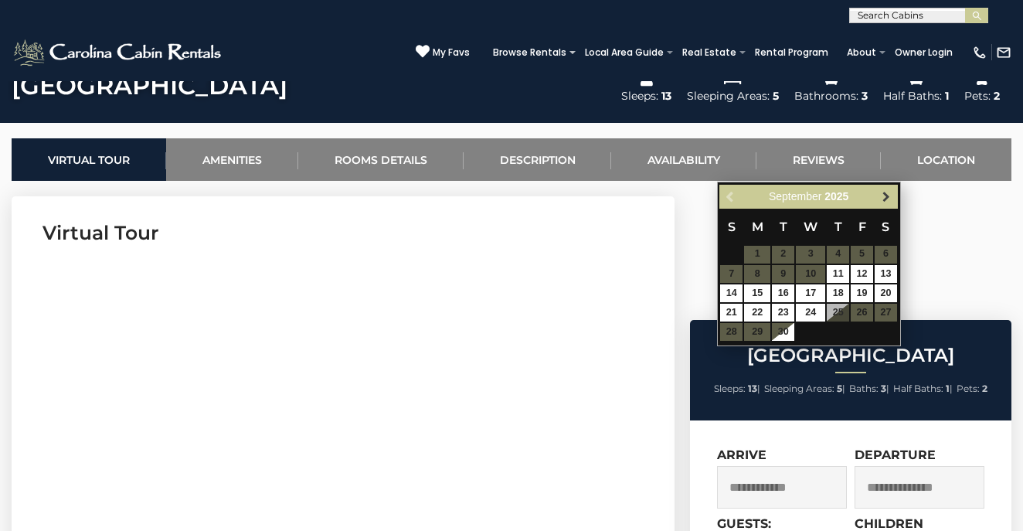
click at [889, 198] on span "Next" at bounding box center [886, 196] width 12 height 12
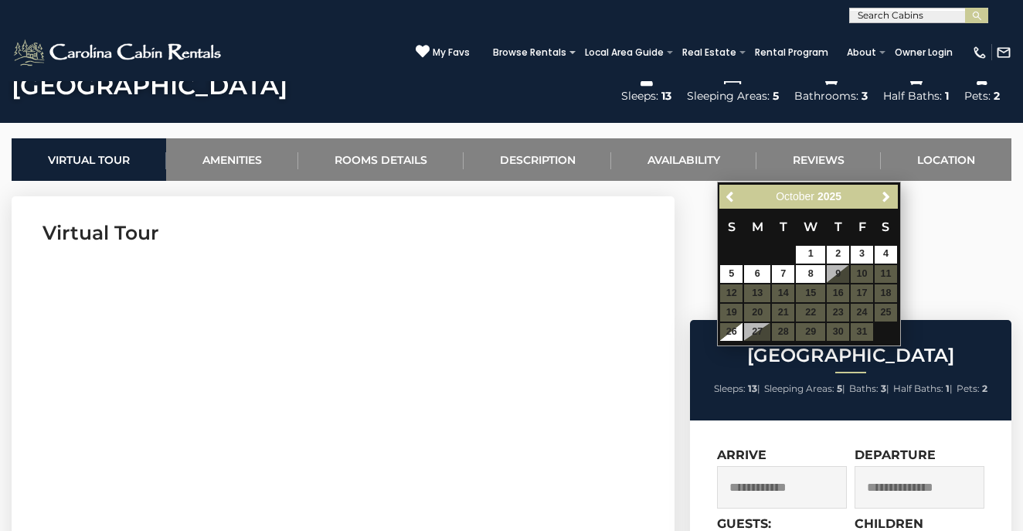
click at [813, 334] on table "S M T W T F S 1 2 3 4 5 6 7 8 9 10 11 12 13 14 15 16 17 18 19 20 21 22 23 24 25…" at bounding box center [808, 275] width 178 height 133
click at [812, 325] on table "S M T W T F S 1 2 3 4 5 6 7 8 9 10 11 12 13 14 15 16 17 18 19 20 21 22 23 24 25…" at bounding box center [808, 275] width 178 height 133
click at [812, 327] on table "S M T W T F S 1 2 3 4 5 6 7 8 9 10 11 12 13 14 15 16 17 18 19 20 21 22 23 24 25…" at bounding box center [808, 275] width 178 height 133
click at [735, 330] on link "26" at bounding box center [731, 332] width 22 height 18
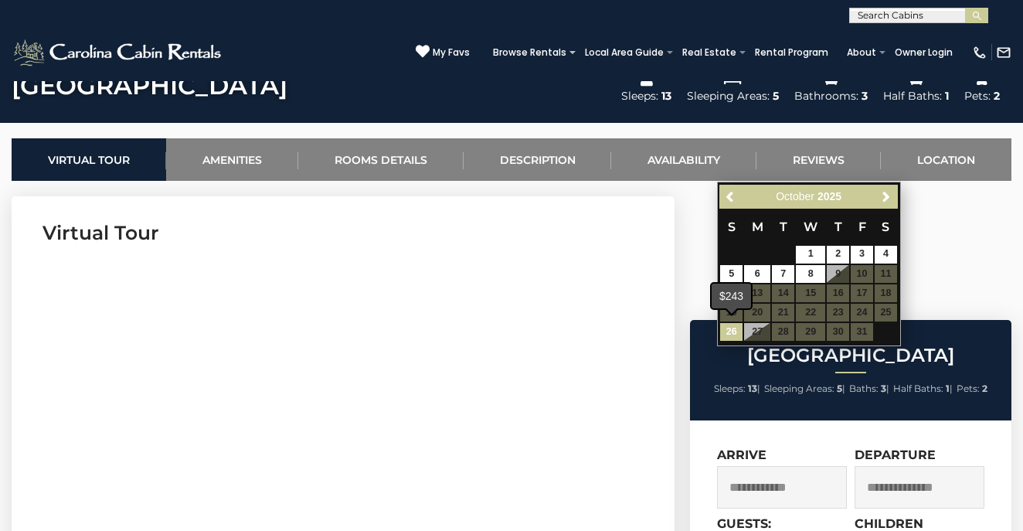
type input "**********"
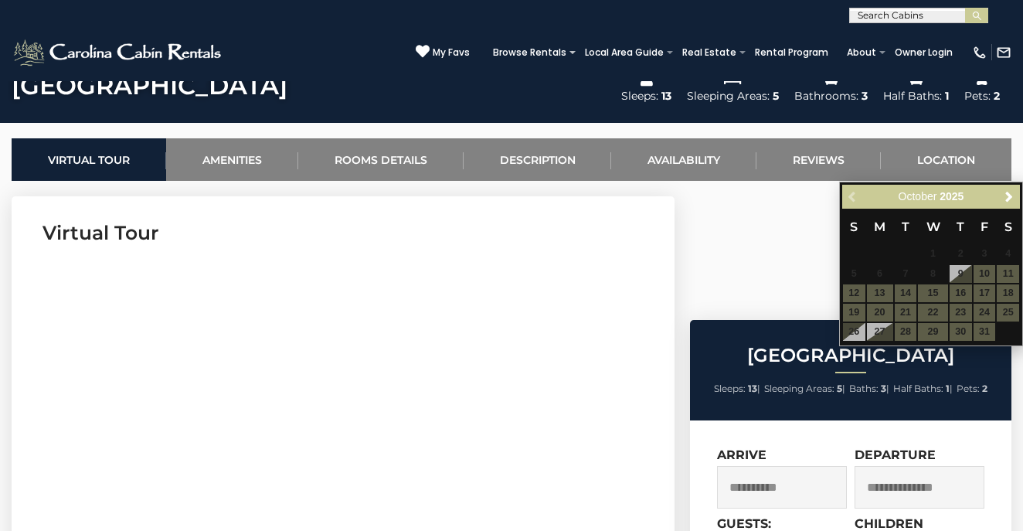
click at [902, 466] on input "text" at bounding box center [919, 487] width 130 height 42
click at [885, 466] on input "text" at bounding box center [919, 487] width 130 height 42
click at [901, 466] on input "text" at bounding box center [919, 487] width 130 height 42
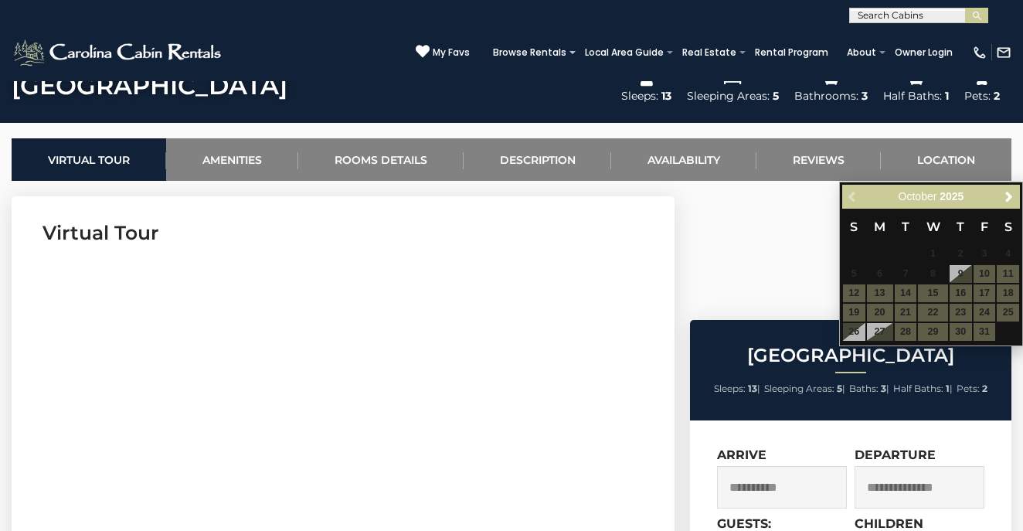
click at [873, 326] on table "S M T W T F S 1 2 3 4 5 6 7 8 9 10 11 12 13 14 15 16 17 18 19 20 21 22 23 24 25…" at bounding box center [931, 275] width 178 height 133
click at [856, 331] on table "S M T W T F S 1 2 3 4 5 6 7 8 9 10 11 12 13 14 15 16 17 18 19 20 21 22 23 24 25…" at bounding box center [931, 275] width 178 height 133
click at [878, 329] on table "S M T W T F S 1 2 3 4 5 6 7 8 9 10 11 12 13 14 15 16 17 18 19 20 21 22 23 24 25…" at bounding box center [931, 275] width 178 height 133
click at [880, 330] on table "S M T W T F S 1 2 3 4 5 6 7 8 9 10 11 12 13 14 15 16 17 18 19 20 21 22 23 24 25…" at bounding box center [931, 275] width 178 height 133
click at [937, 329] on table "S M T W T F S 1 2 3 4 5 6 7 8 9 10 11 12 13 14 15 16 17 18 19 20 21 22 23 24 25…" at bounding box center [931, 275] width 178 height 133
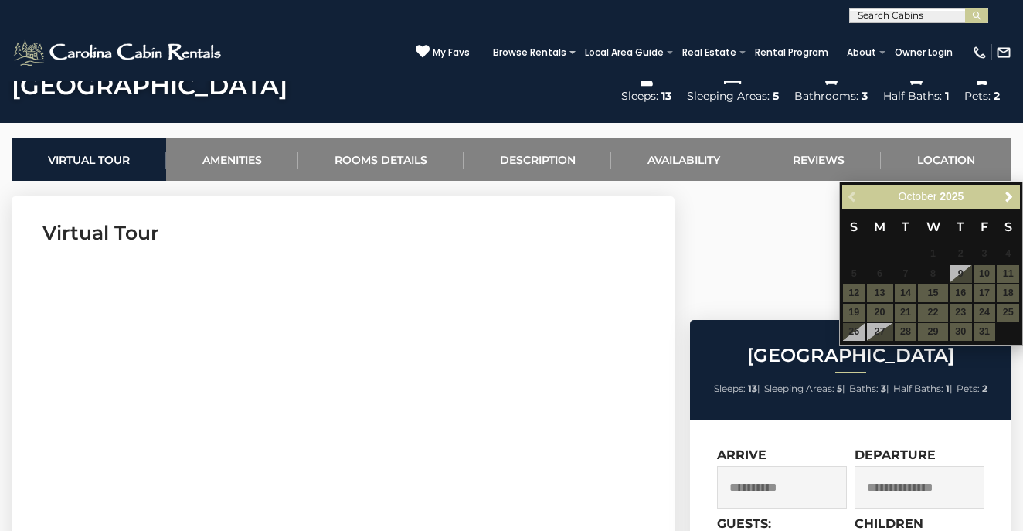
click at [937, 329] on table "S M T W T F S 1 2 3 4 5 6 7 8 9 10 11 12 13 14 15 16 17 18 19 20 21 22 23 24 25…" at bounding box center [931, 275] width 178 height 133
click at [937, 330] on table "S M T W T F S 1 2 3 4 5 6 7 8 9 10 11 12 13 14 15 16 17 18 19 20 21 22 23 24 25…" at bounding box center [931, 275] width 178 height 133
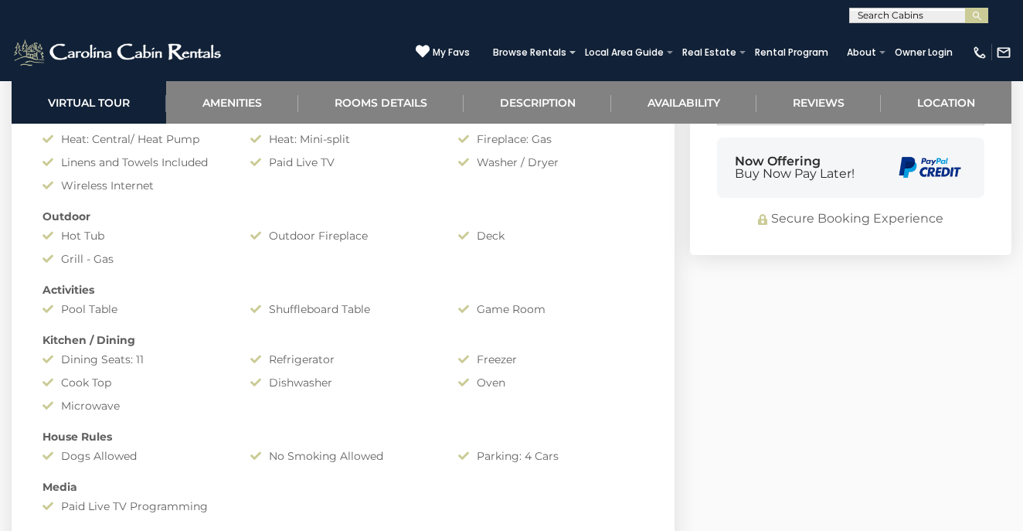
scroll to position [1213, 0]
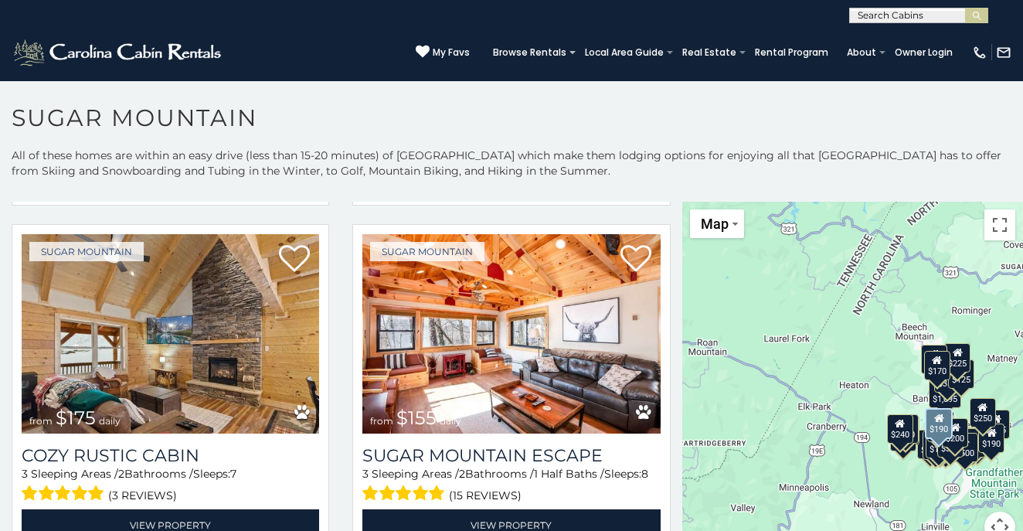
scroll to position [1395, 0]
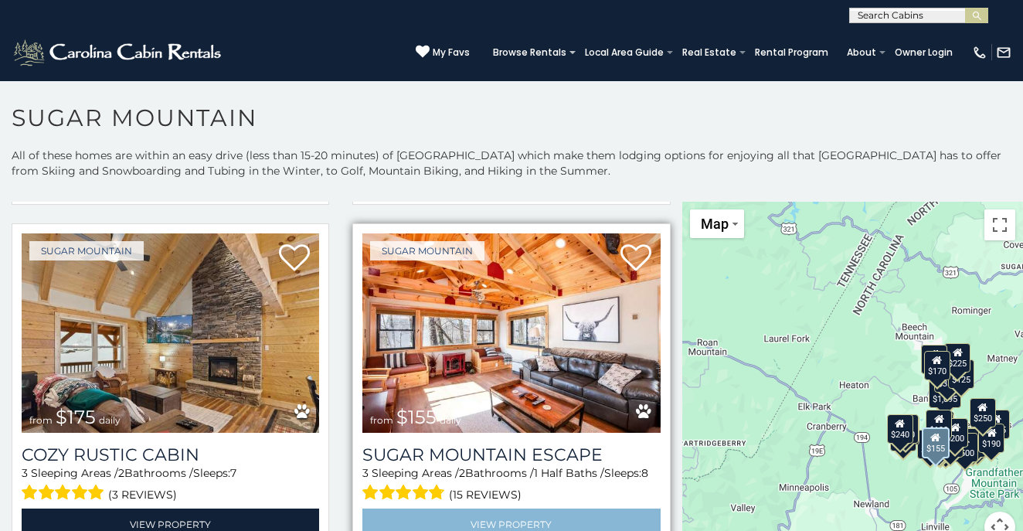
click at [558, 508] on link "View Property" at bounding box center [510, 524] width 297 height 32
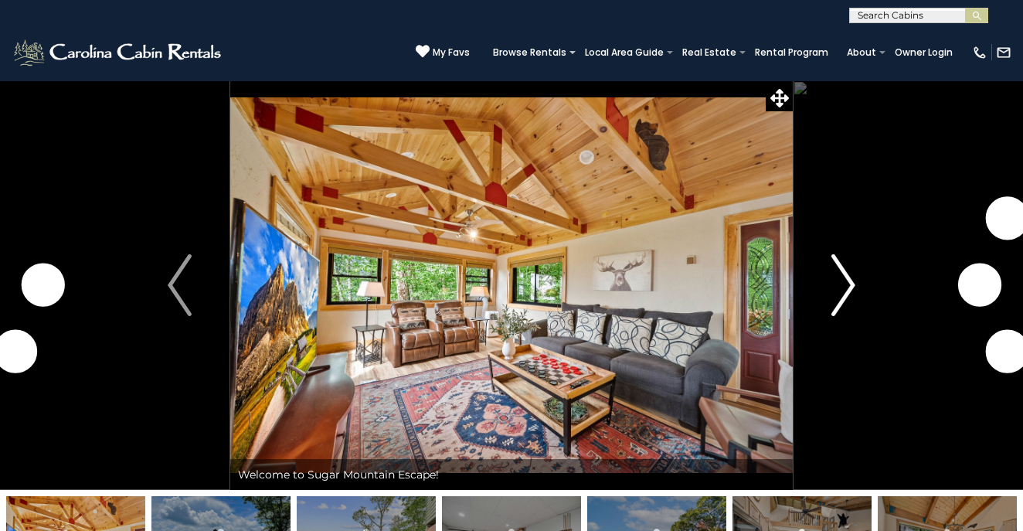
click at [842, 285] on img "Next" at bounding box center [842, 285] width 23 height 62
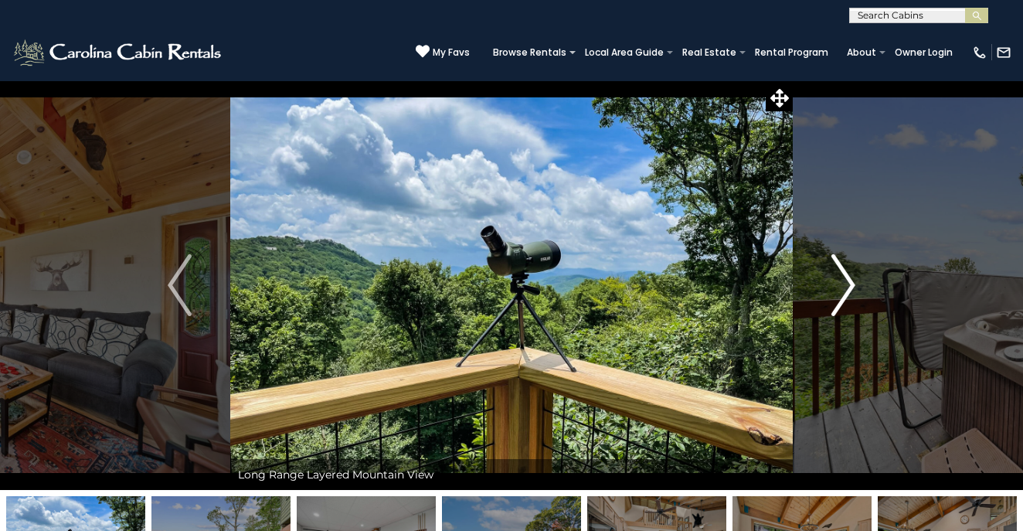
click at [848, 283] on img "Next" at bounding box center [842, 285] width 23 height 62
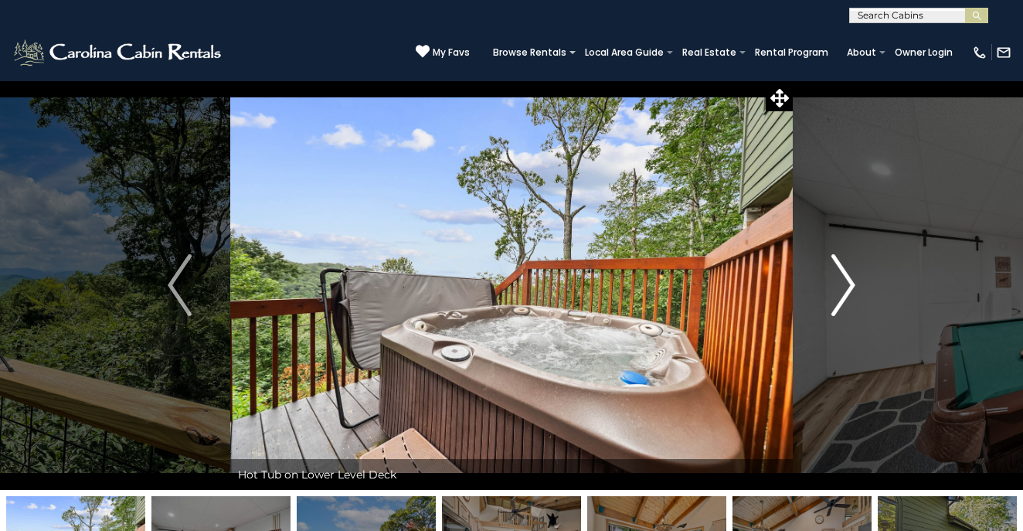
click at [849, 284] on img "Next" at bounding box center [842, 285] width 23 height 62
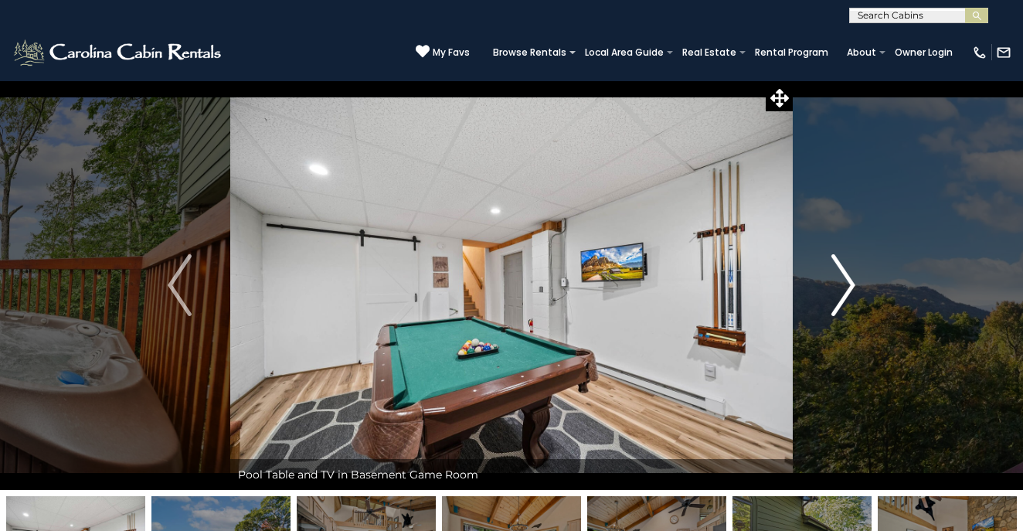
click at [850, 286] on img "Next" at bounding box center [842, 285] width 23 height 62
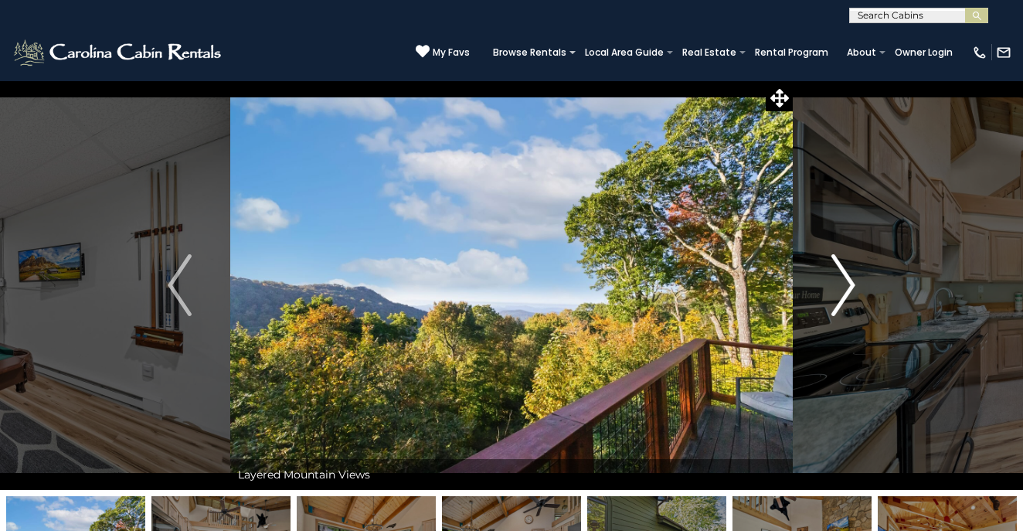
click at [850, 287] on img "Next" at bounding box center [842, 285] width 23 height 62
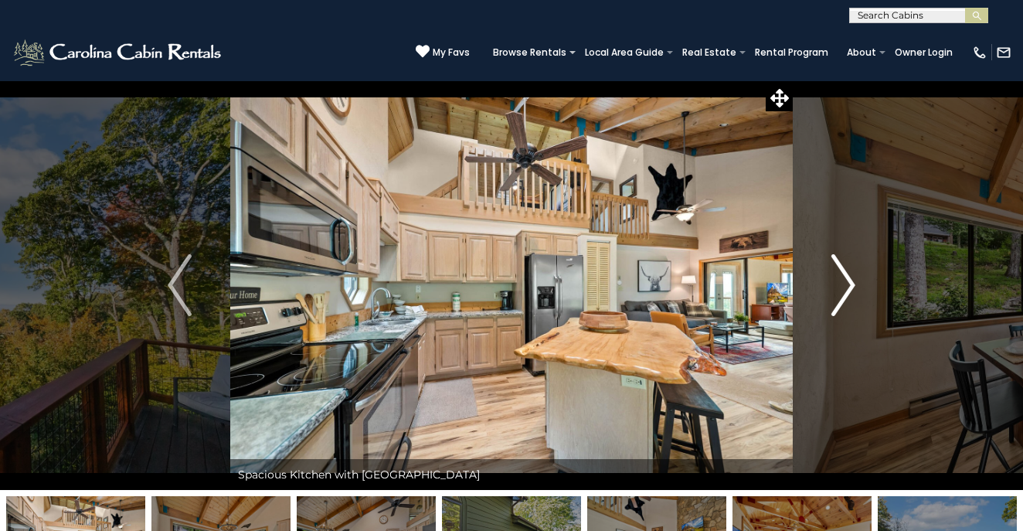
click at [850, 288] on img "Next" at bounding box center [842, 285] width 23 height 62
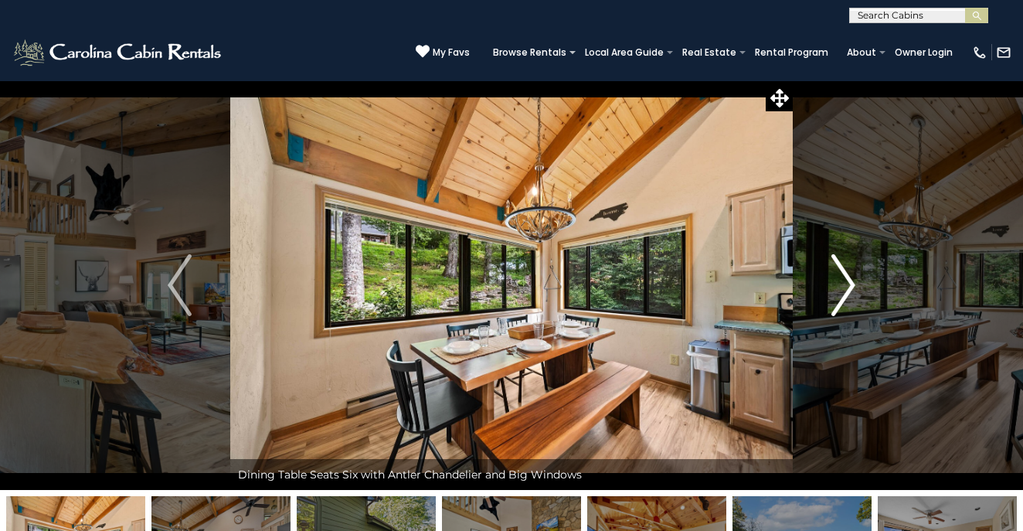
click at [851, 290] on img "Next" at bounding box center [842, 285] width 23 height 62
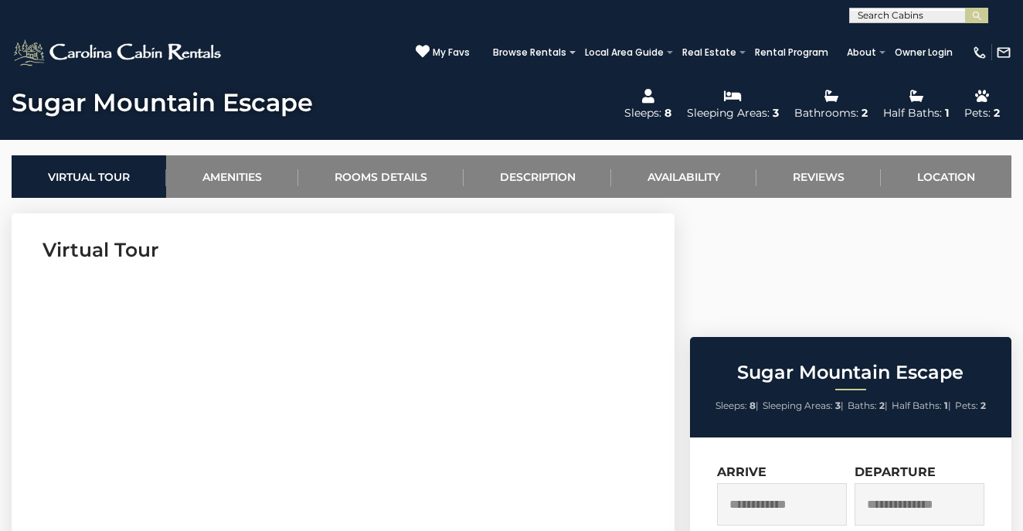
scroll to position [538, 0]
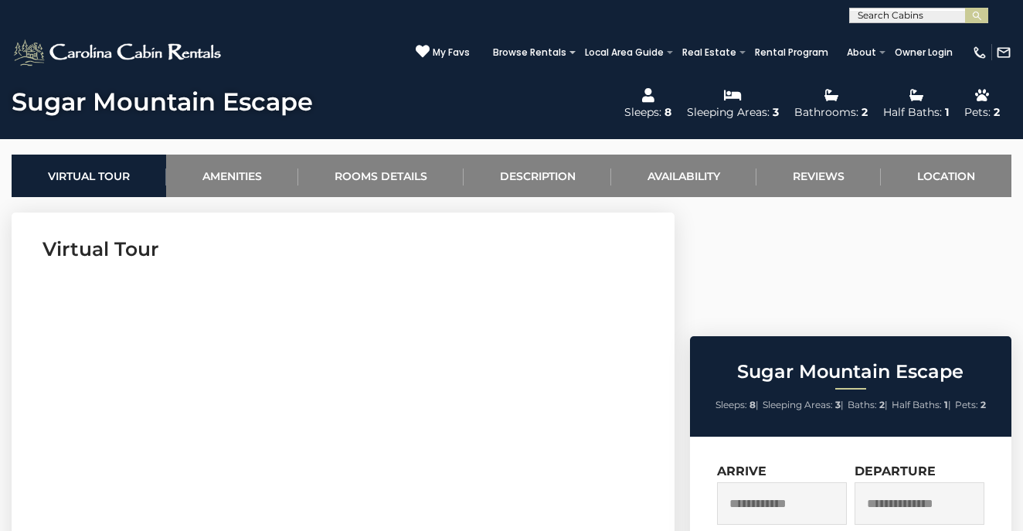
click at [770, 482] on input "text" at bounding box center [782, 503] width 130 height 42
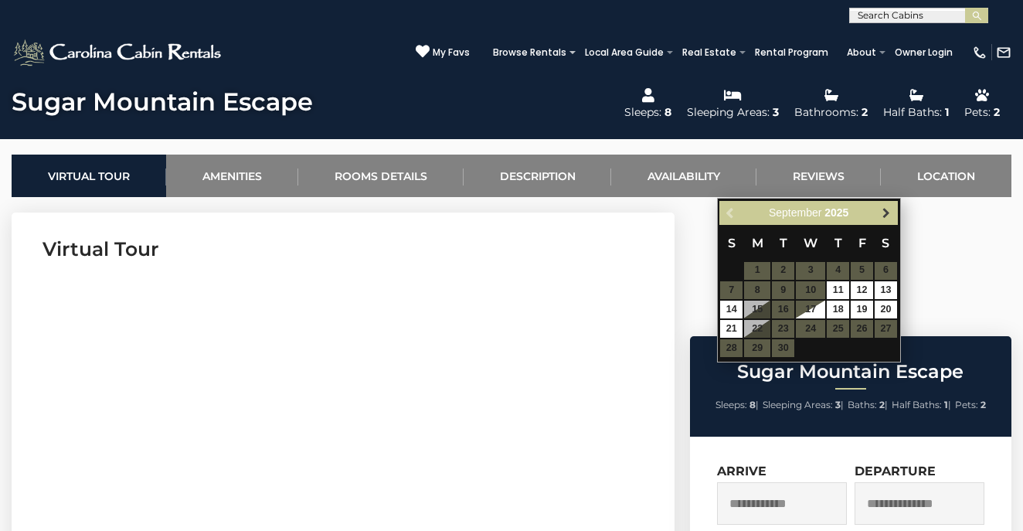
click at [887, 210] on span "Next" at bounding box center [886, 212] width 12 height 12
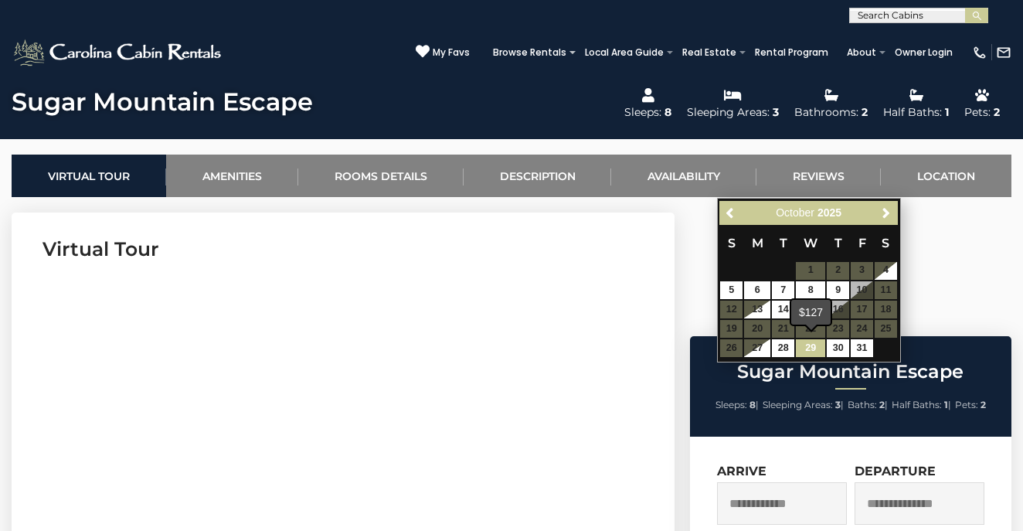
click at [808, 346] on link "29" at bounding box center [809, 348] width 29 height 18
type input "**********"
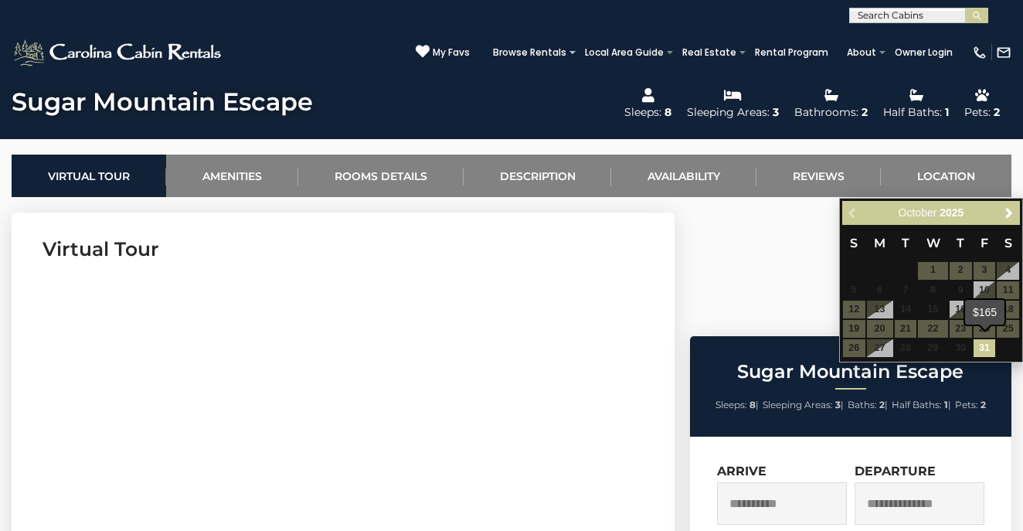
click at [988, 344] on link "31" at bounding box center [984, 348] width 22 height 18
type input "**********"
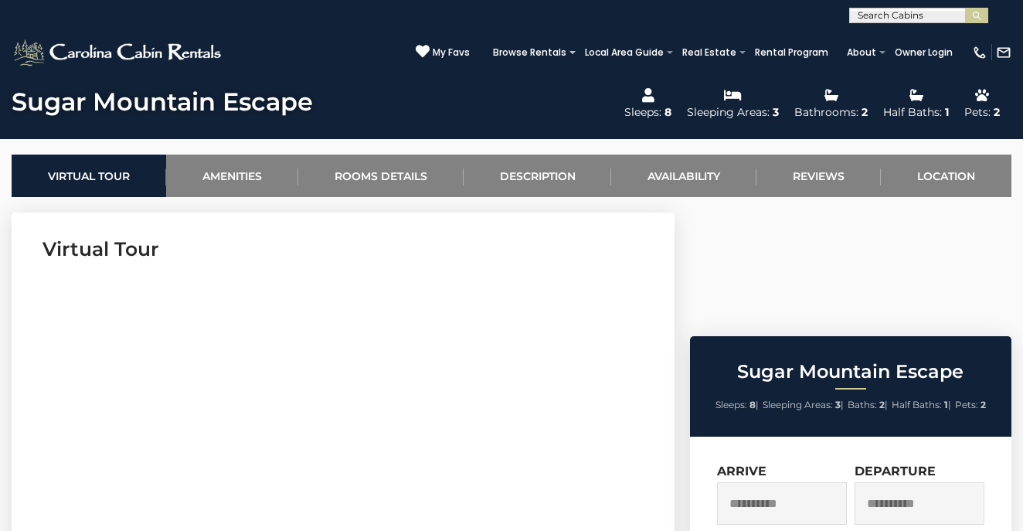
click at [860, 482] on input "**********" at bounding box center [919, 503] width 130 height 42
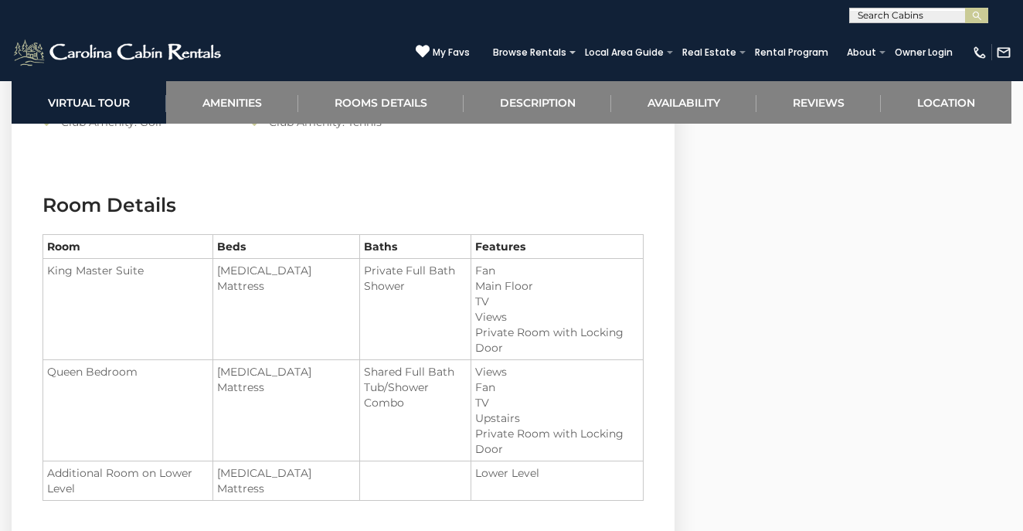
scroll to position [1714, 0]
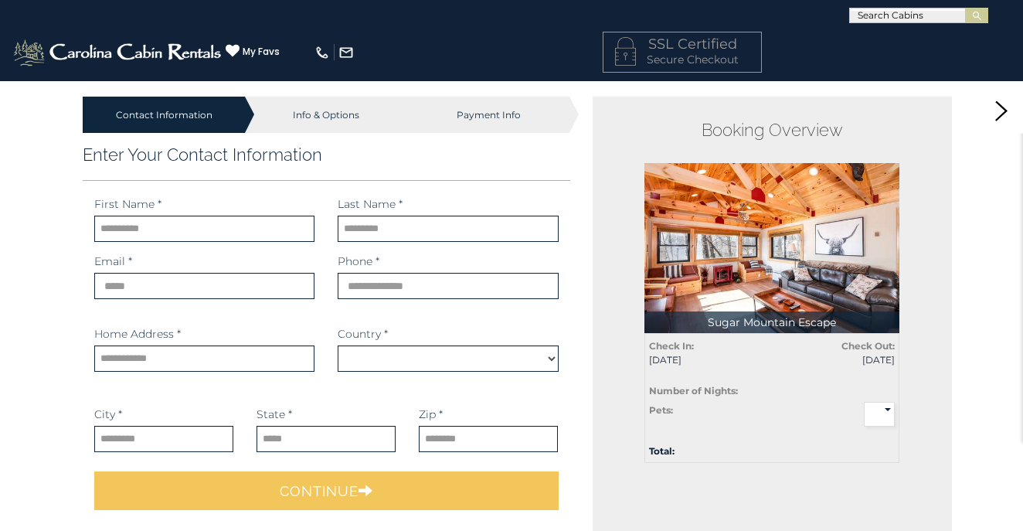
select select "*********"
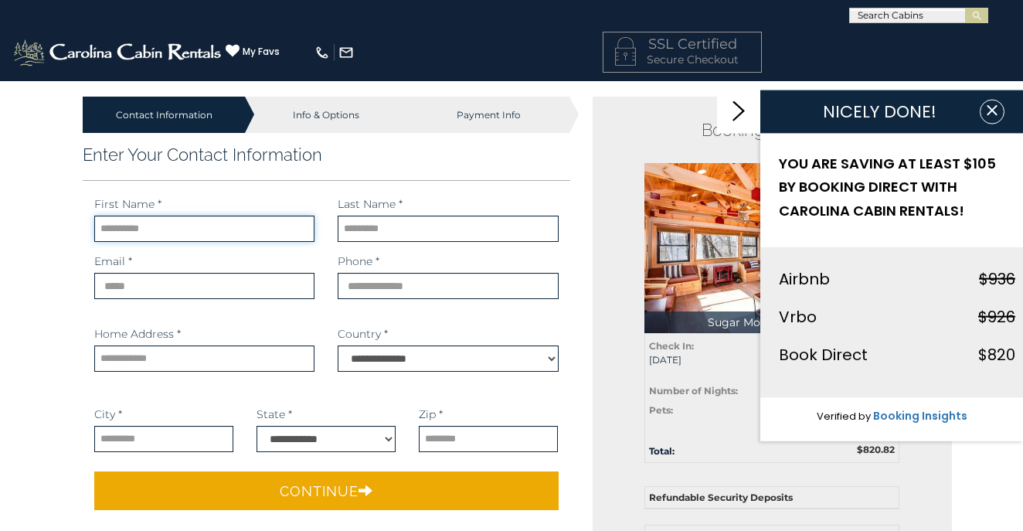
click at [304, 226] on input "text" at bounding box center [204, 228] width 220 height 26
type input "****"
type input "*******"
type input "**********"
select select
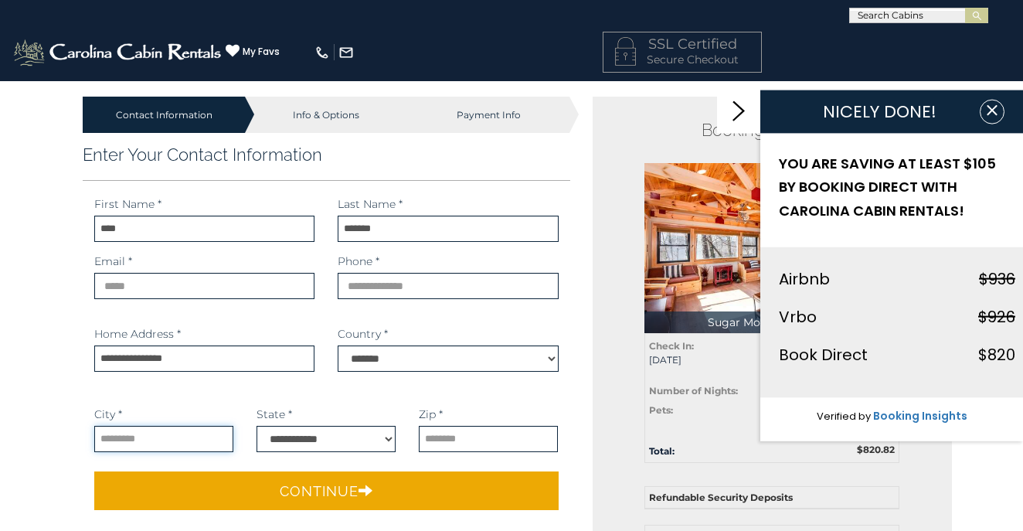
type input "**********"
select select "**"
type input "*****"
select select "**"
click at [300, 286] on input "email" at bounding box center [204, 286] width 220 height 26
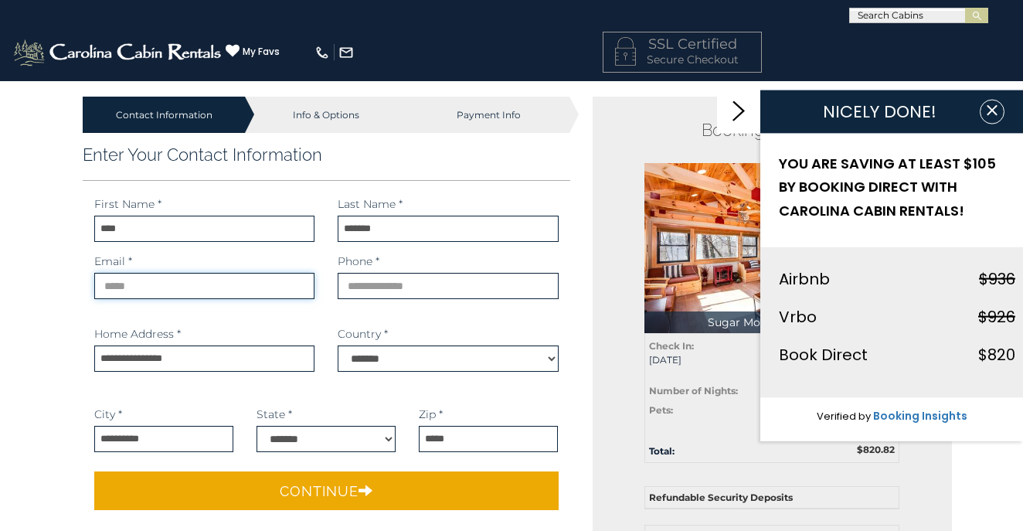
click at [295, 287] on input "email" at bounding box center [204, 286] width 220 height 26
click at [206, 287] on input "*" at bounding box center [204, 286] width 220 height 26
type input "**********"
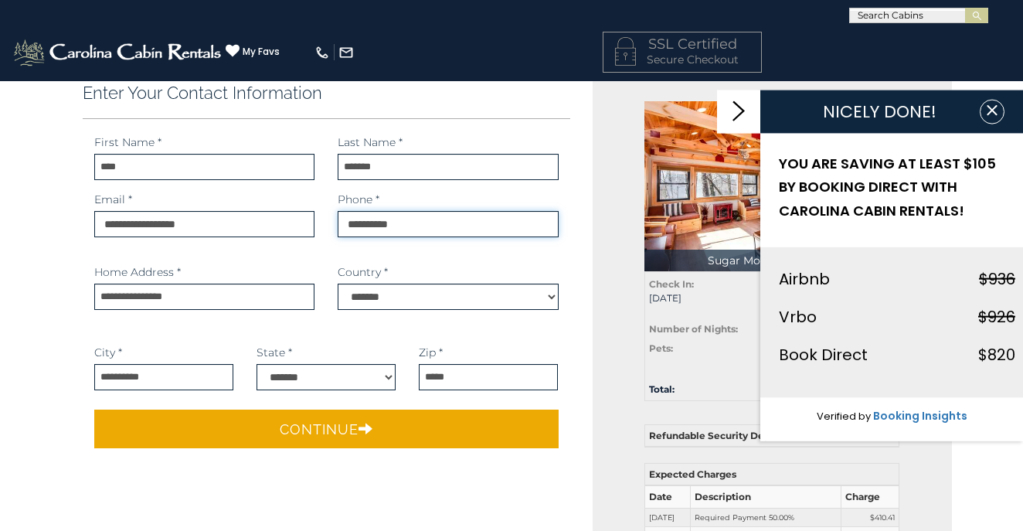
scroll to position [64, 0]
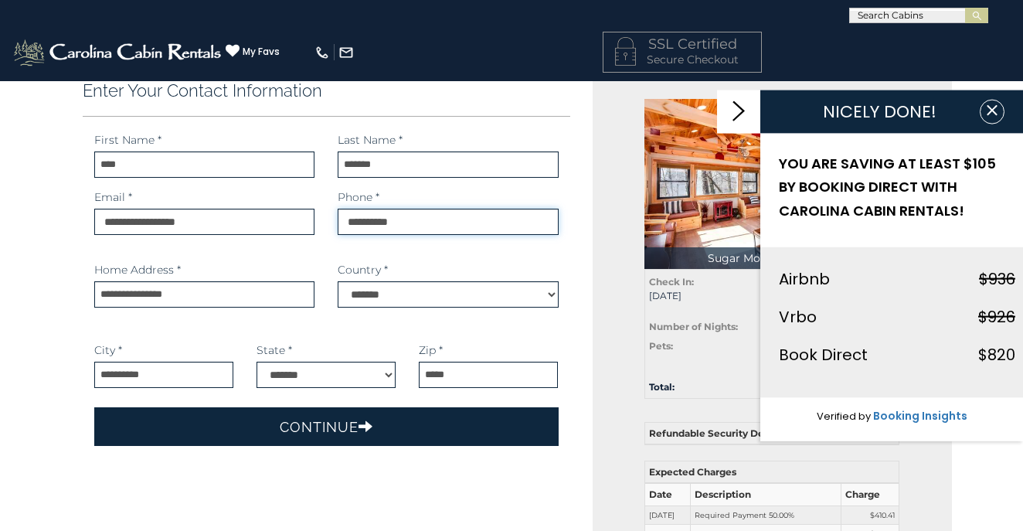
type input "**********"
click at [327, 427] on button "Continue" at bounding box center [326, 426] width 464 height 39
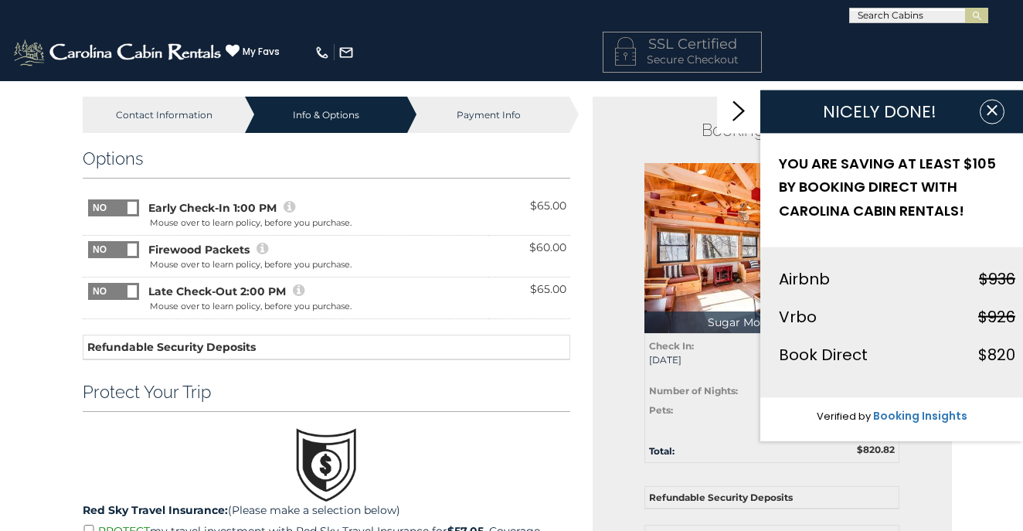
scroll to position [0, 0]
click at [341, 60] on link at bounding box center [344, 52] width 20 height 16
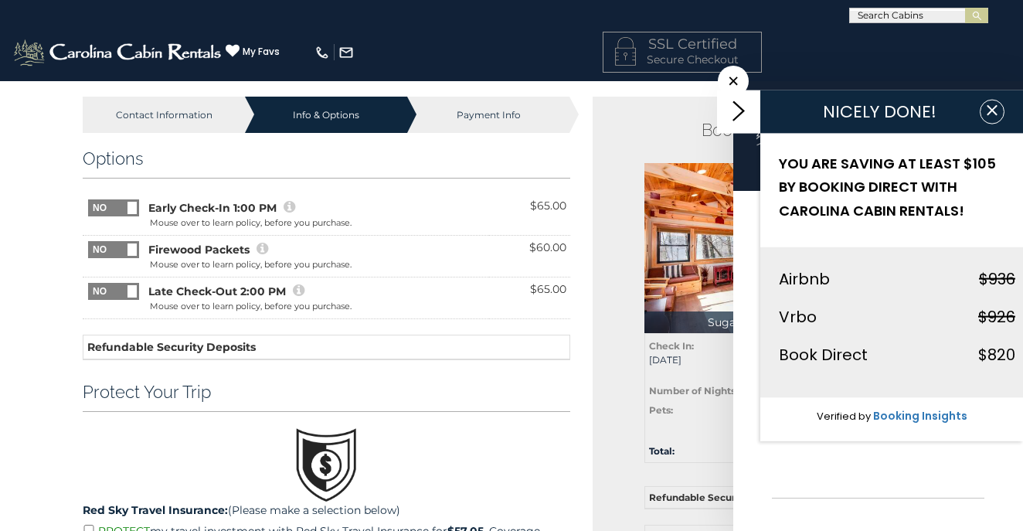
click at [697, 263] on img at bounding box center [771, 248] width 255 height 170
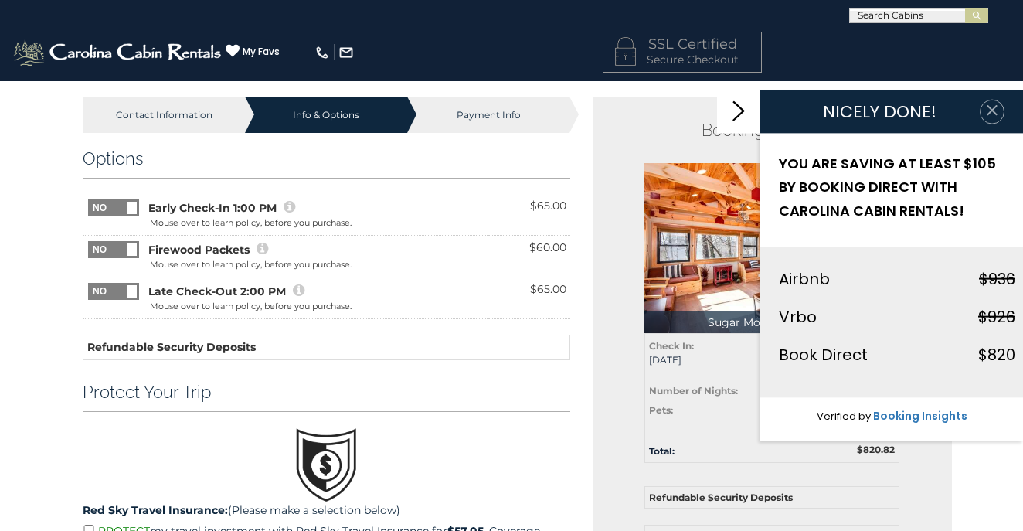
click at [994, 111] on icon "button" at bounding box center [991, 109] width 15 height 15
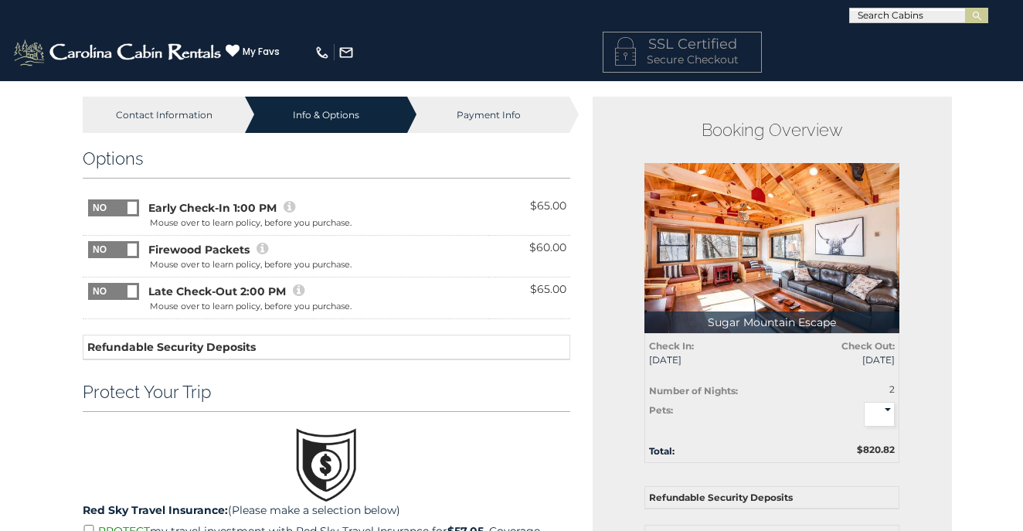
scroll to position [2, 0]
